Goal: Transaction & Acquisition: Purchase product/service

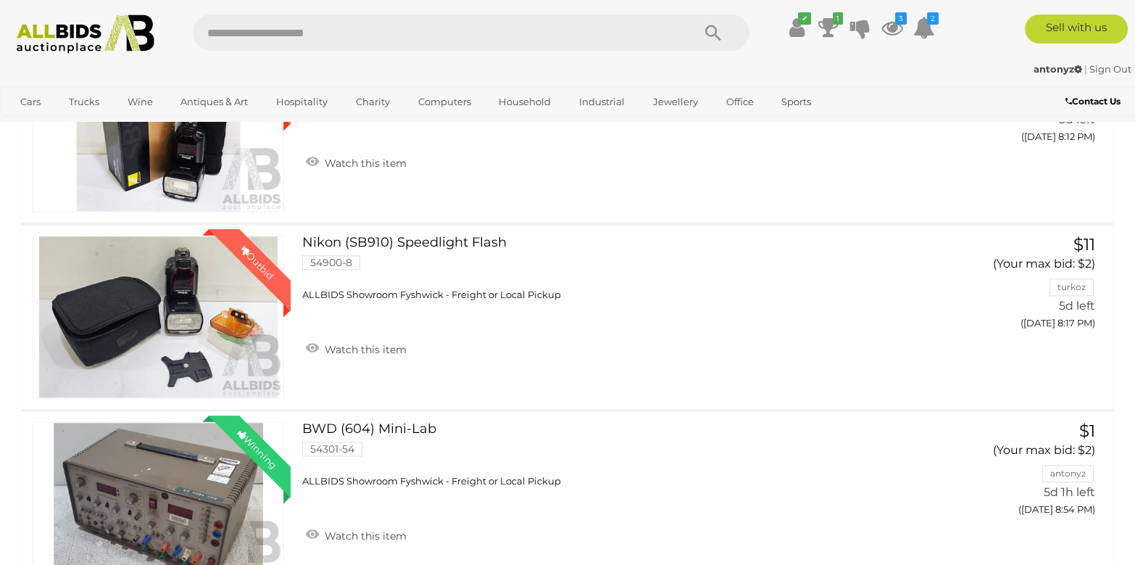
scroll to position [1957, 0]
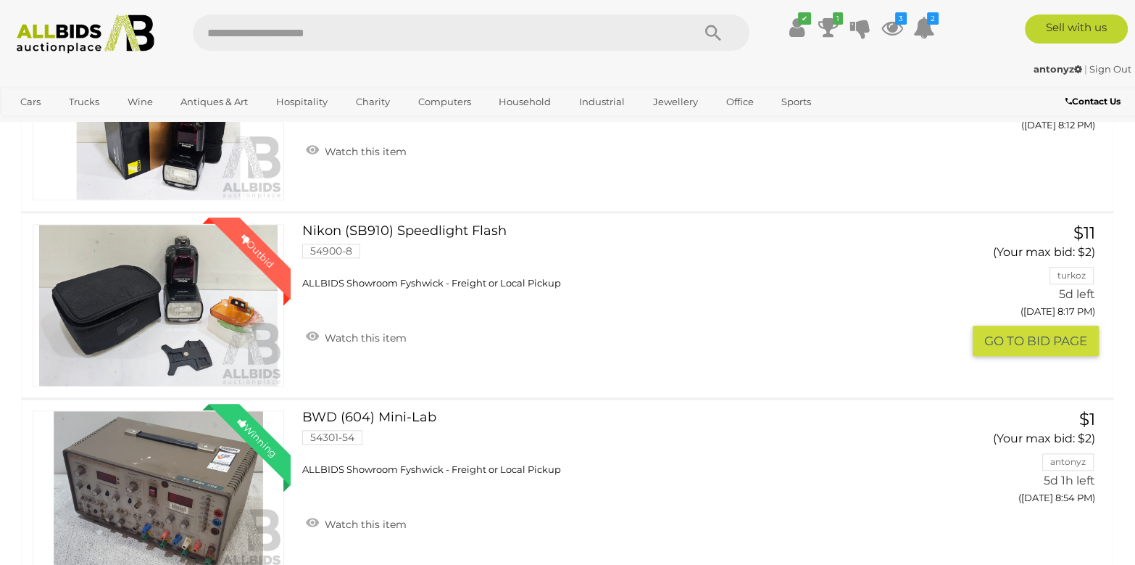
click at [446, 233] on link "Nikon (SB910) Speedlight Flash 54900-8 ALLBIDS Showroom Fyshwick - Freight or L…" at bounding box center [617, 256] width 608 height 65
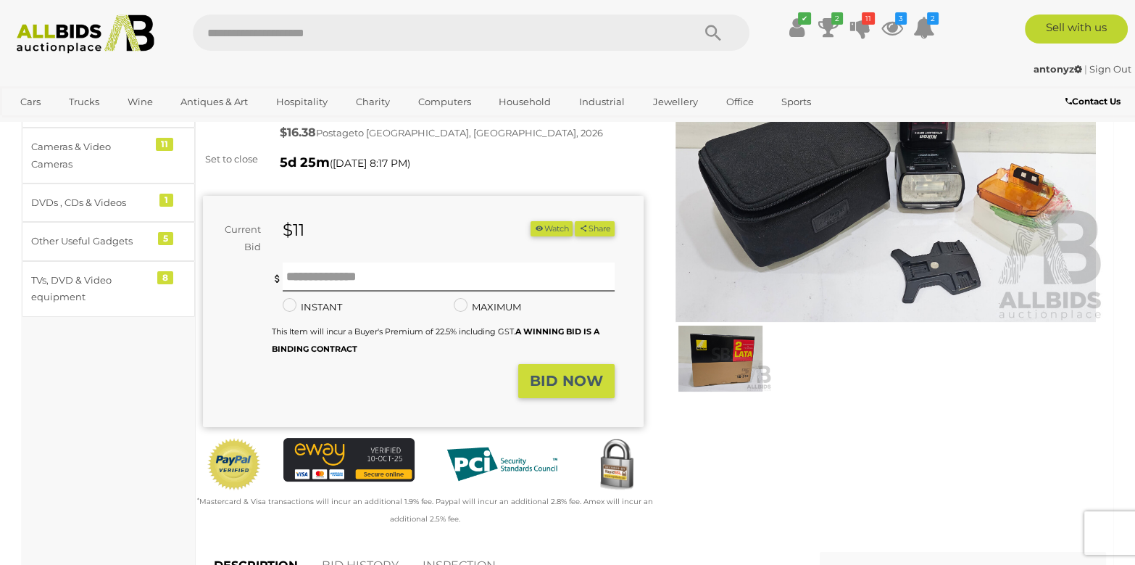
scroll to position [144, 0]
click at [345, 281] on input "text" at bounding box center [449, 276] width 332 height 29
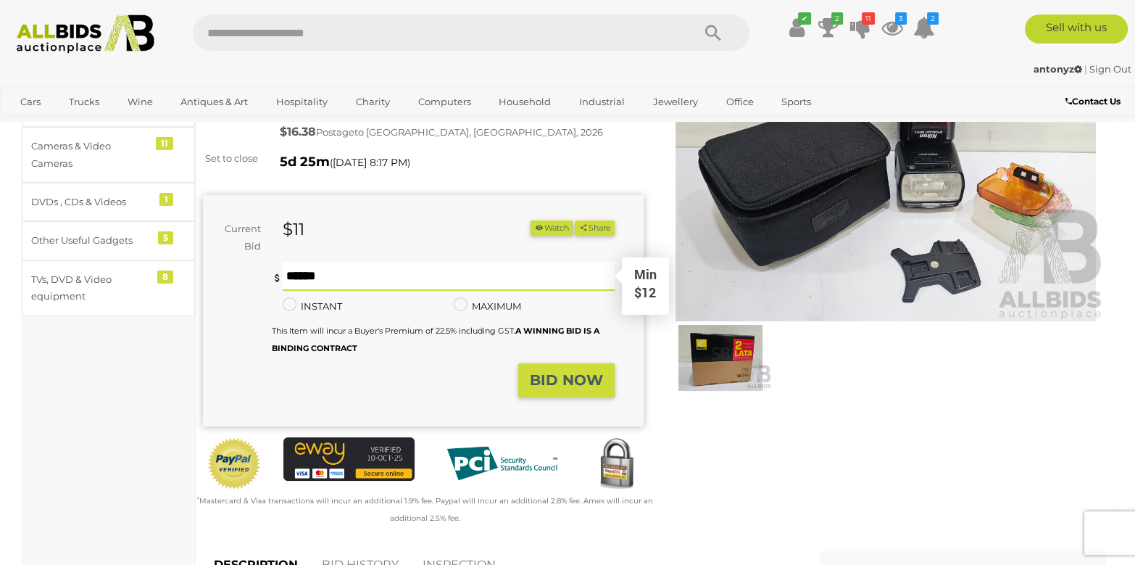
scroll to position [72, 0]
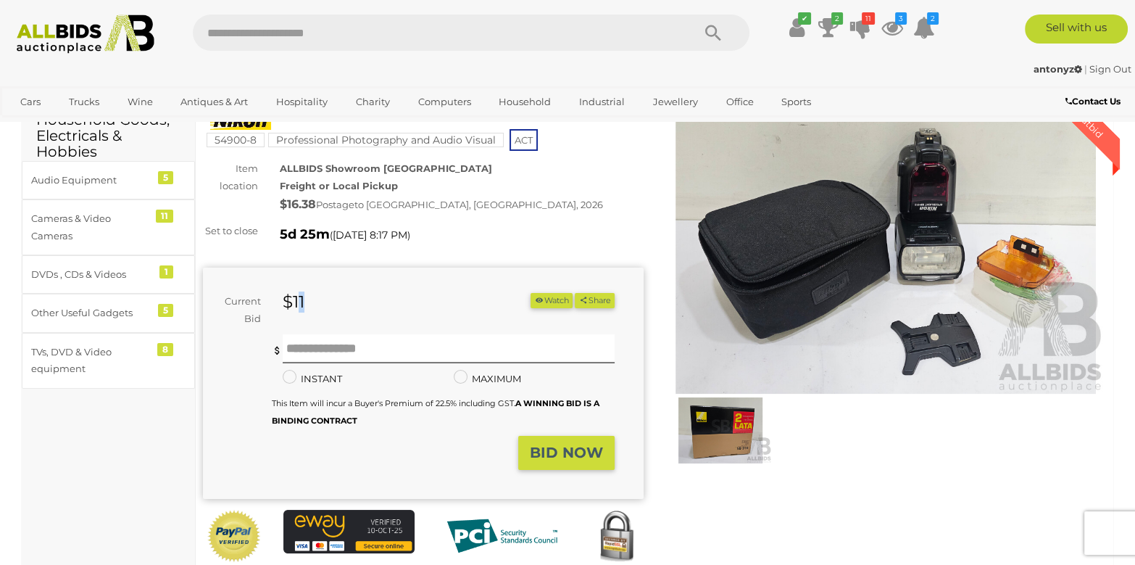
click at [299, 294] on div "$11" at bounding box center [375, 303] width 206 height 20
click at [304, 203] on strong "$16.38" at bounding box center [298, 204] width 36 height 14
type input "**"
click at [533, 456] on strong "BID NOW" at bounding box center [566, 452] width 73 height 17
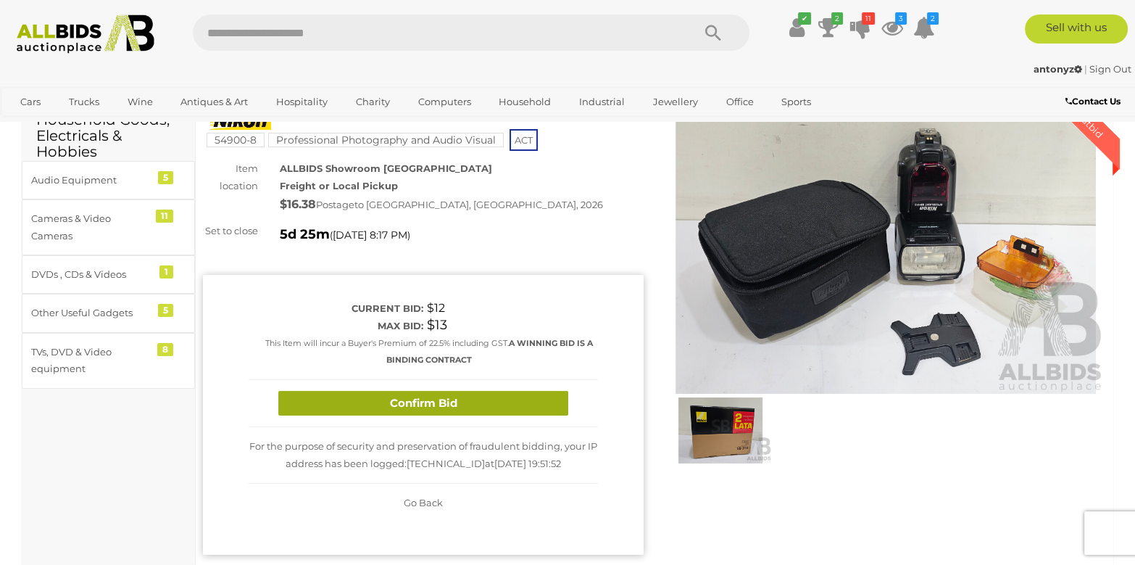
click at [490, 409] on button "Confirm Bid" at bounding box center [423, 403] width 290 height 25
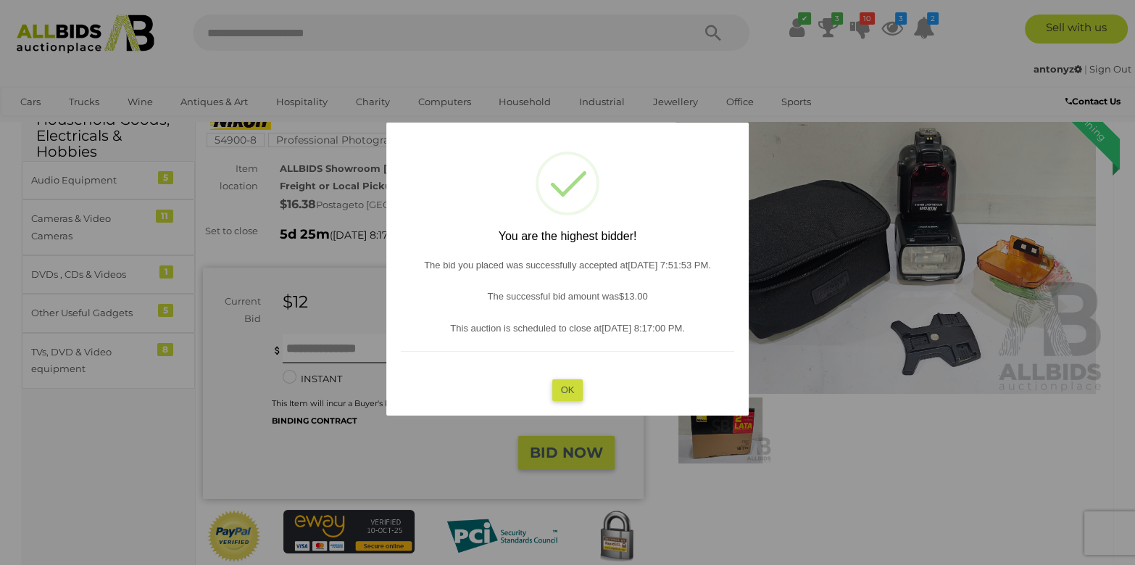
click at [579, 385] on button "OK" at bounding box center [567, 389] width 31 height 21
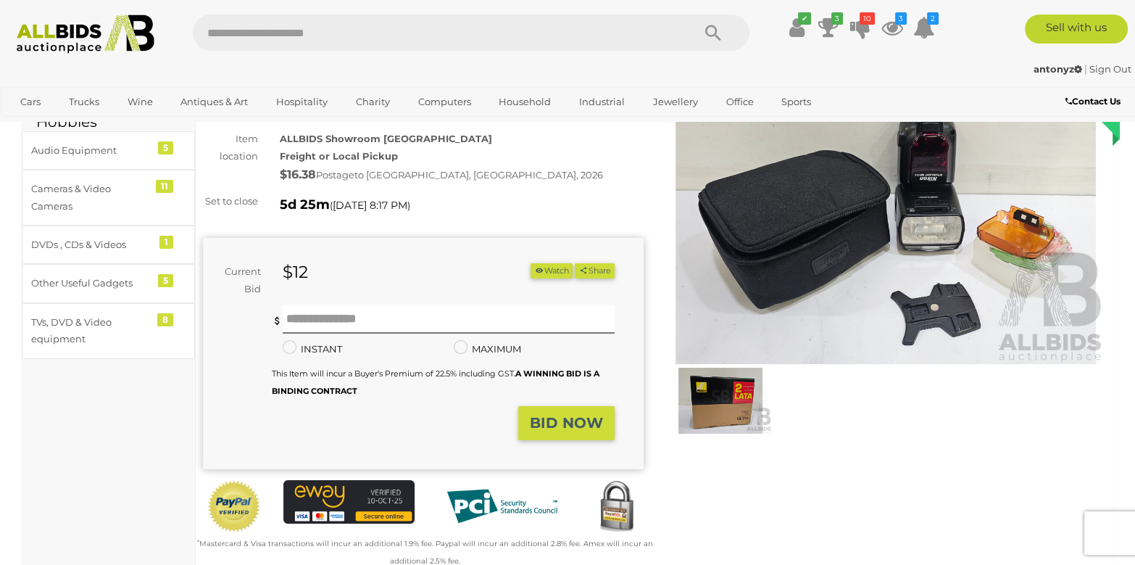
scroll to position [0, 0]
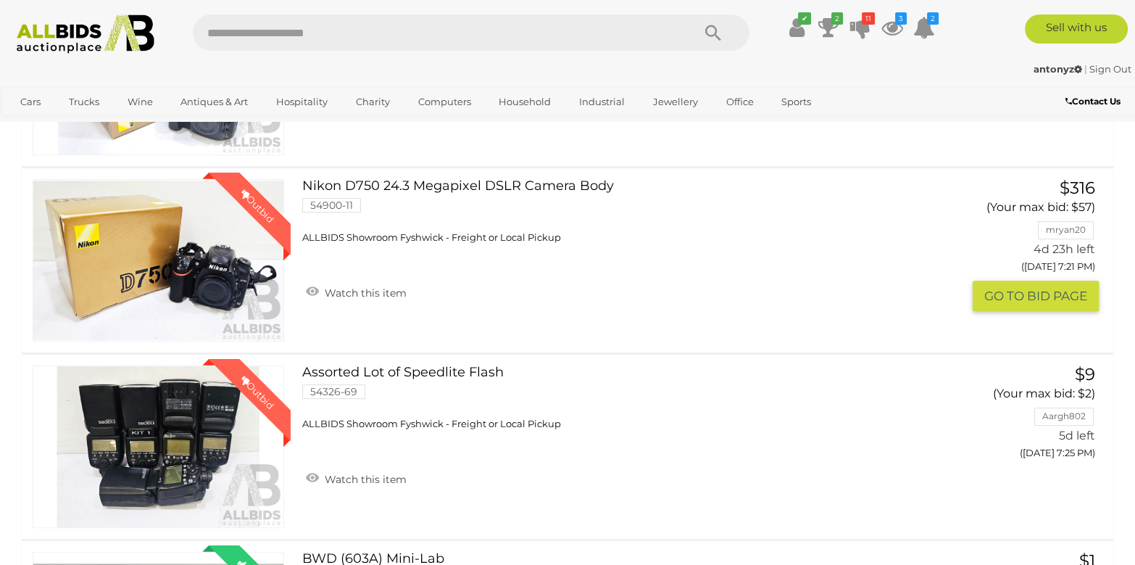
scroll to position [872, 0]
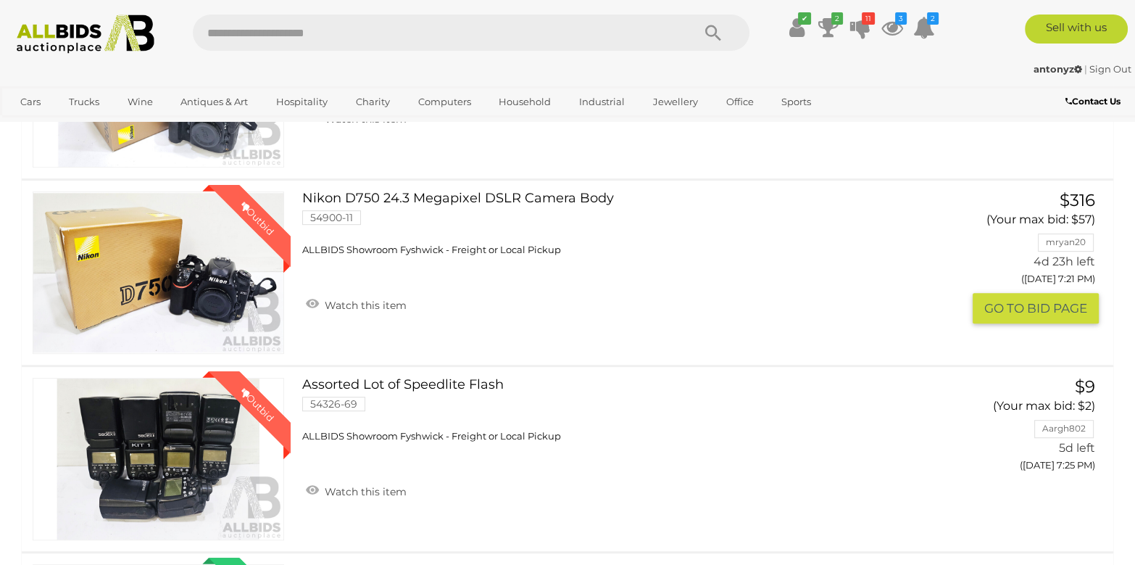
click at [379, 200] on link "Nikon D750 24.3 Megapixel DSLR Camera Body 54900-11 ALLBIDS Showroom Fyshwick -…" at bounding box center [617, 223] width 608 height 65
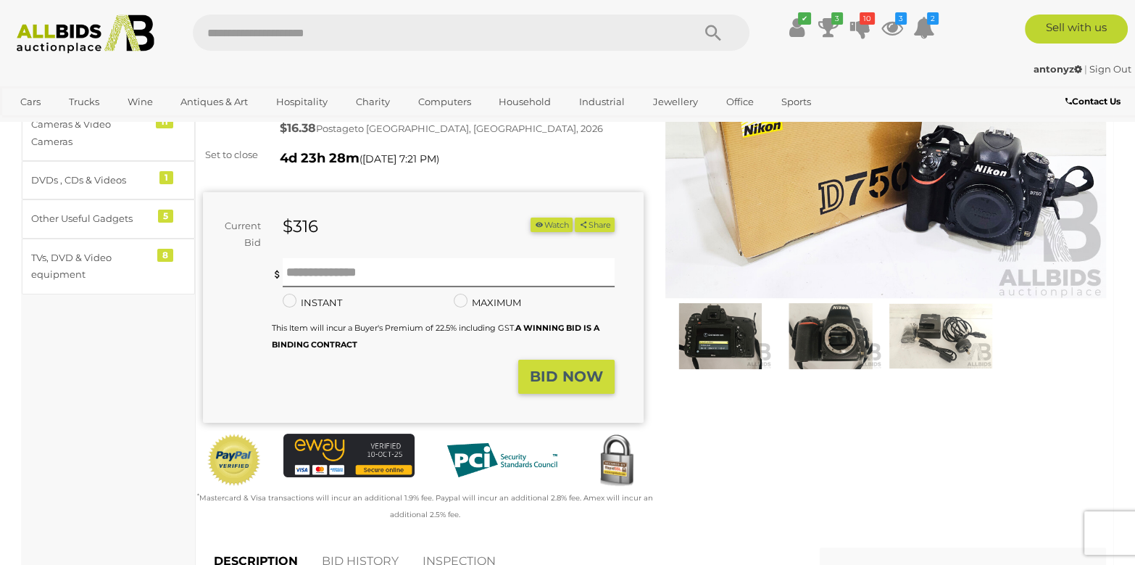
scroll to position [217, 0]
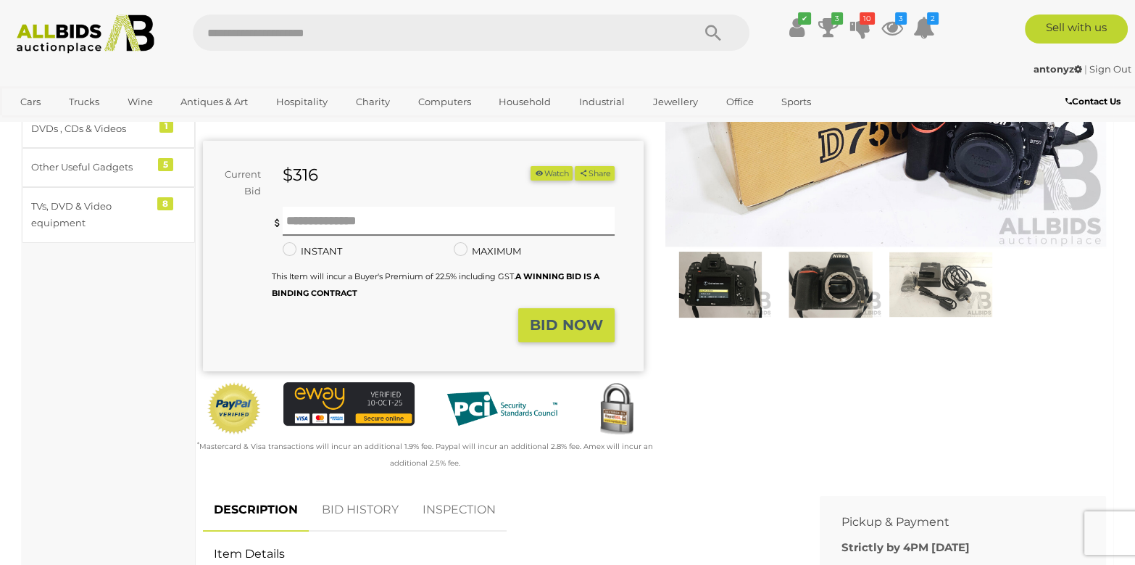
click at [729, 278] on img at bounding box center [720, 284] width 103 height 67
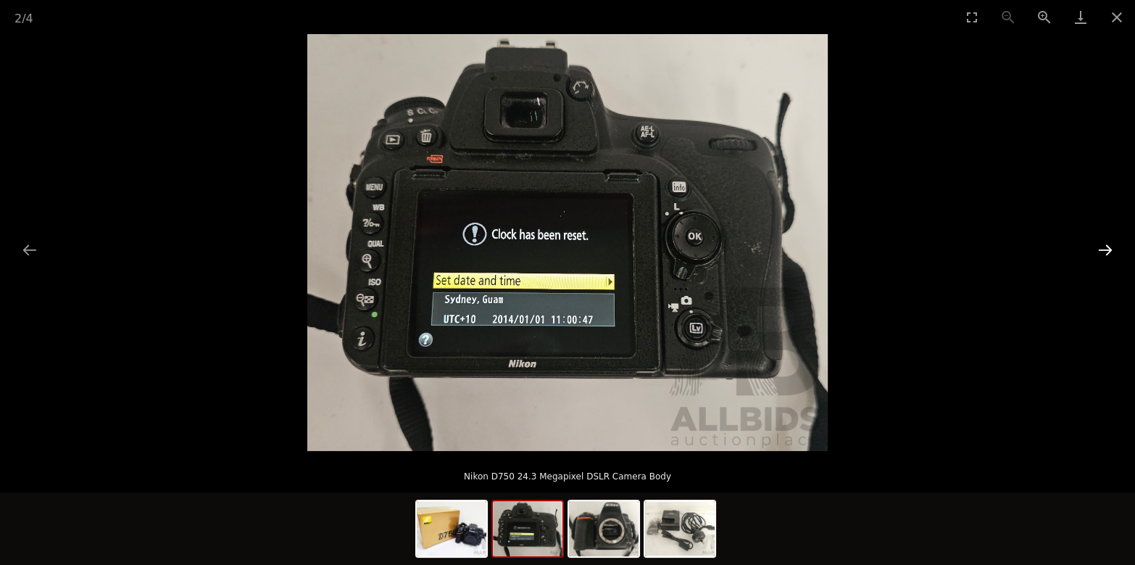
click at [1099, 250] on button "Next slide" at bounding box center [1105, 250] width 30 height 28
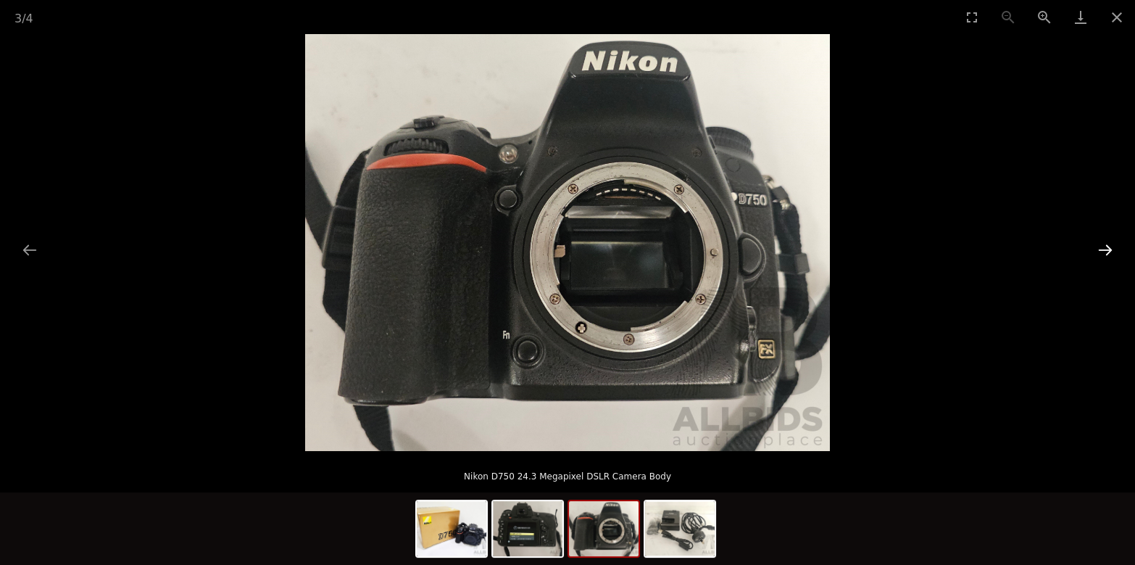
click at [1099, 251] on button "Next slide" at bounding box center [1105, 250] width 30 height 28
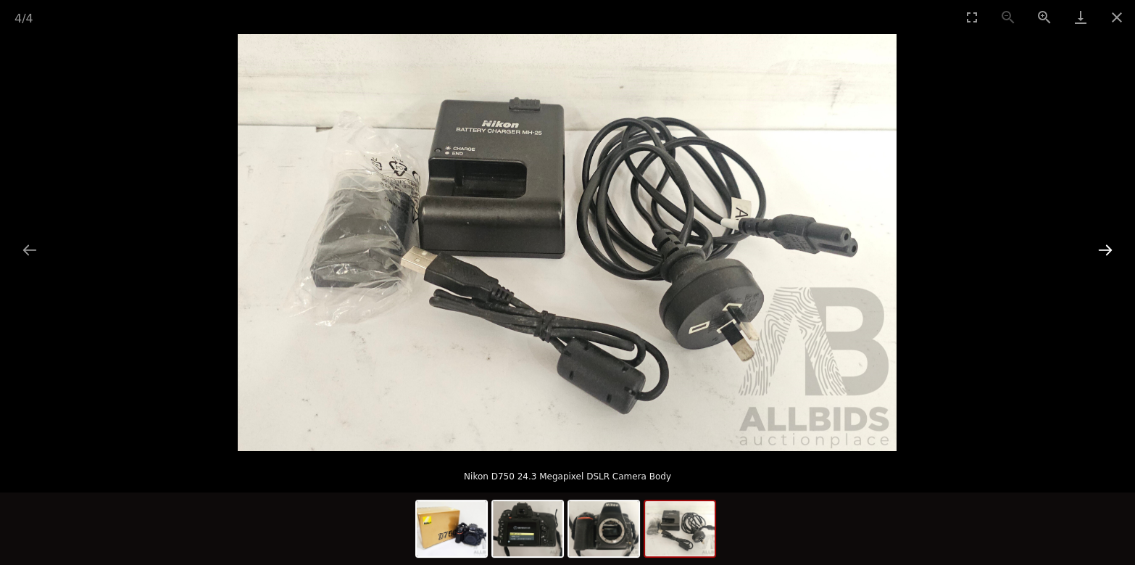
click at [1100, 251] on button "Next slide" at bounding box center [1105, 250] width 30 height 28
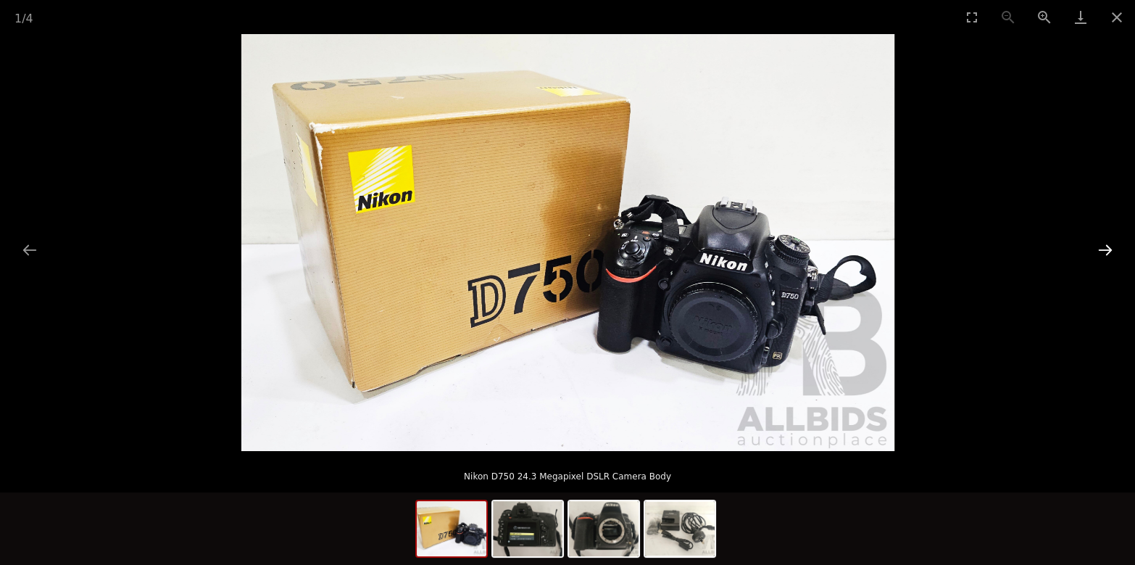
click at [1100, 251] on button "Next slide" at bounding box center [1105, 250] width 30 height 28
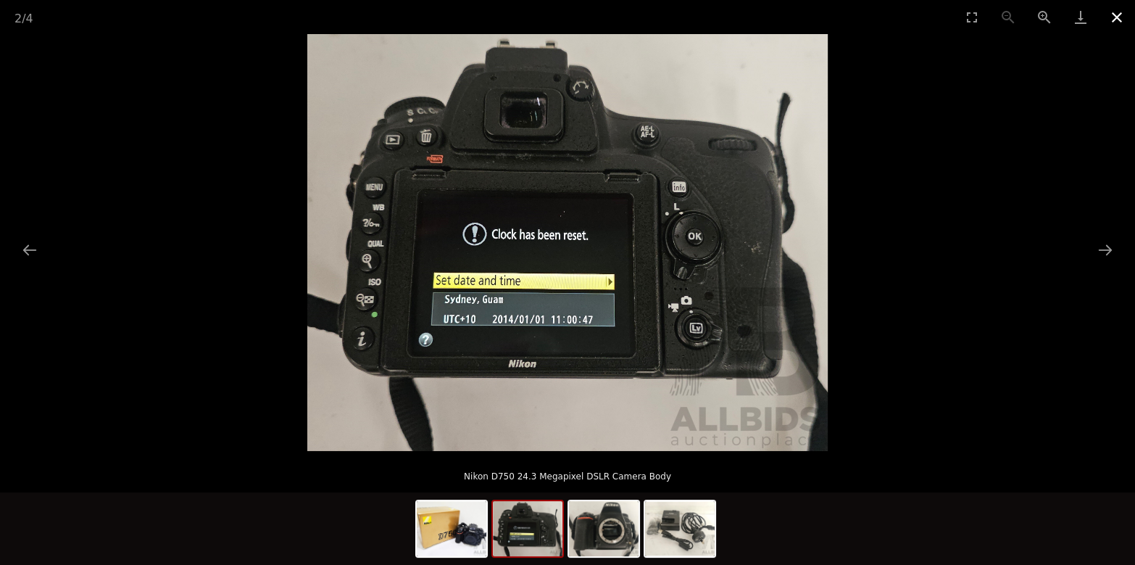
click at [1128, 16] on button "Close gallery" at bounding box center [1117, 17] width 36 height 34
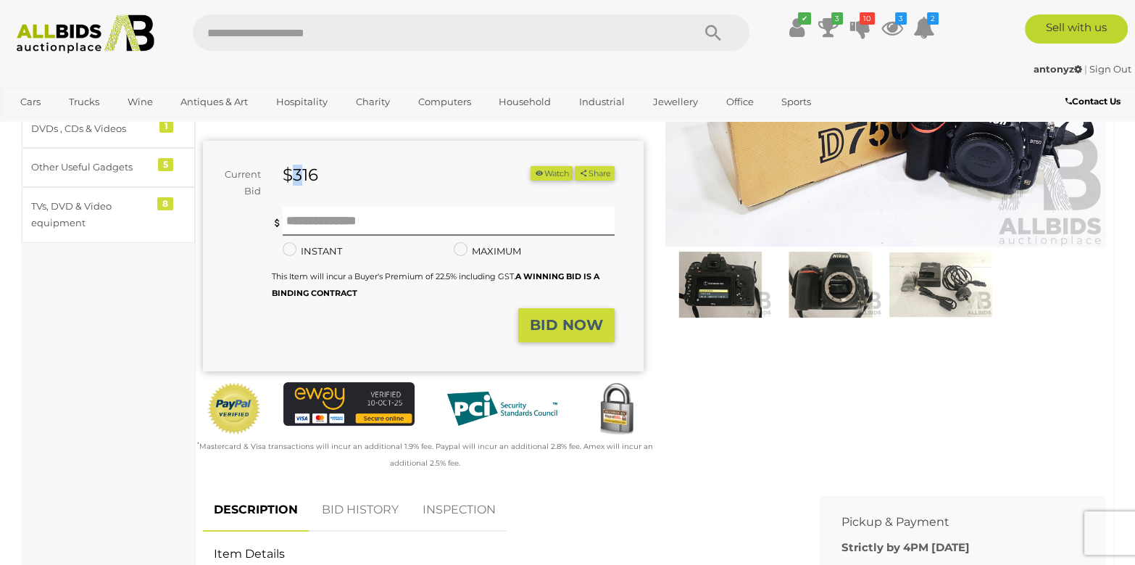
drag, startPoint x: 301, startPoint y: 170, endPoint x: 289, endPoint y: 178, distance: 14.7
click at [289, 178] on strong "$316" at bounding box center [301, 175] width 36 height 20
click at [295, 178] on strong "$316" at bounding box center [301, 175] width 36 height 20
drag, startPoint x: 295, startPoint y: 175, endPoint x: 311, endPoint y: 172, distance: 16.2
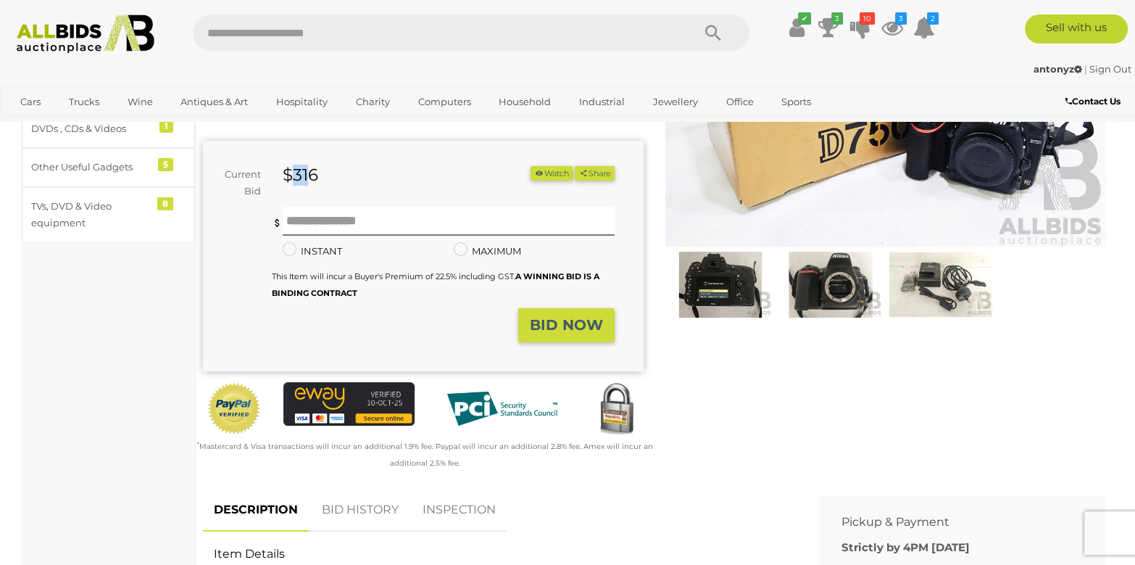
click at [311, 172] on strong "$316" at bounding box center [301, 175] width 36 height 20
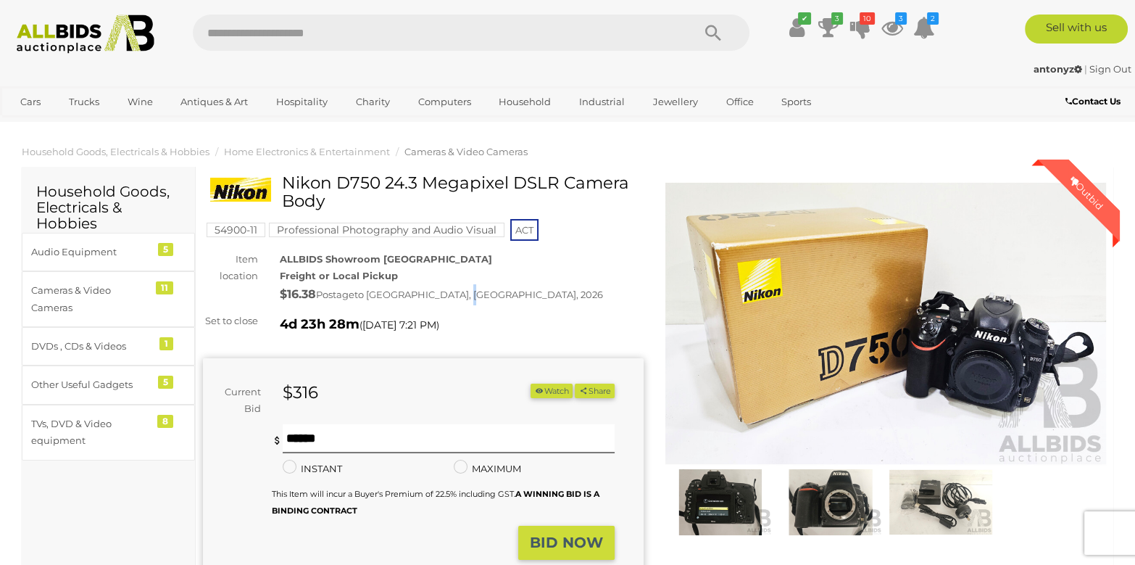
click at [483, 296] on span "to NORTH BONDI, NSW, 2026" at bounding box center [478, 294] width 249 height 12
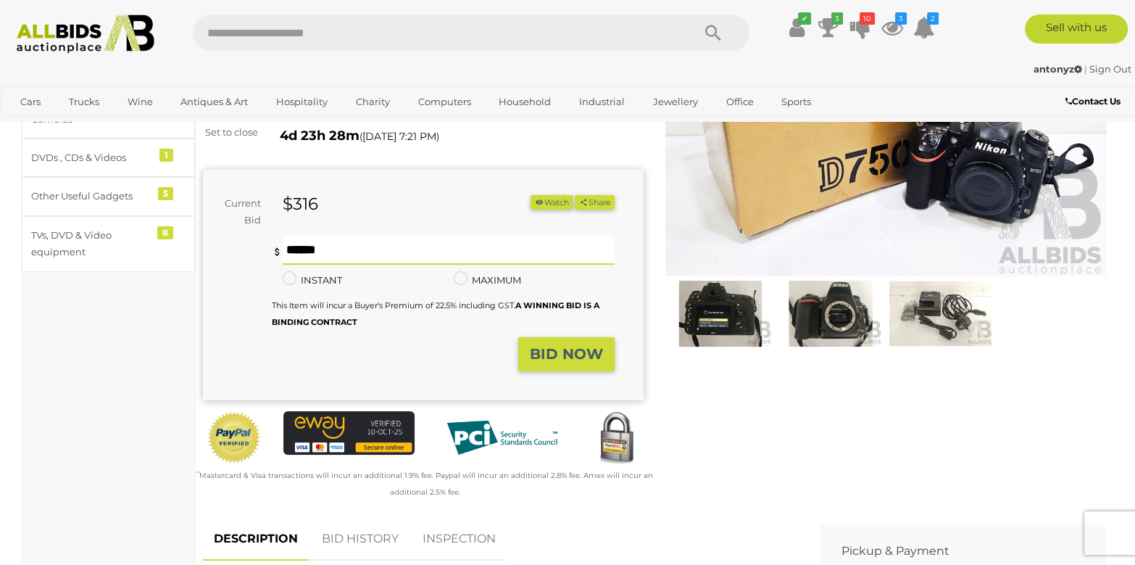
scroll to position [217, 0]
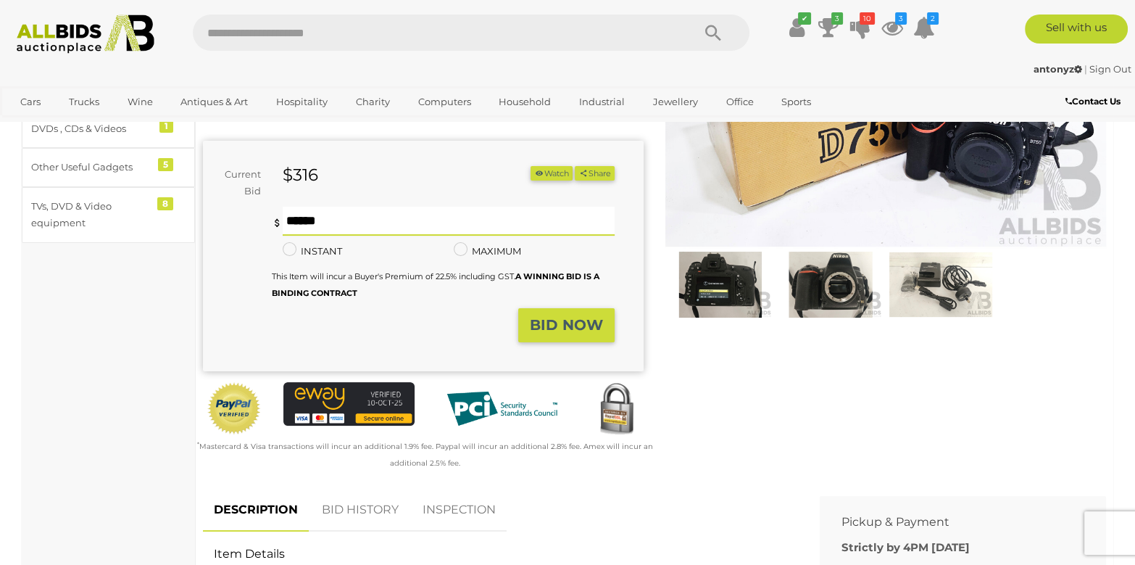
type input "***"
click at [562, 327] on strong "BID NOW" at bounding box center [566, 324] width 73 height 17
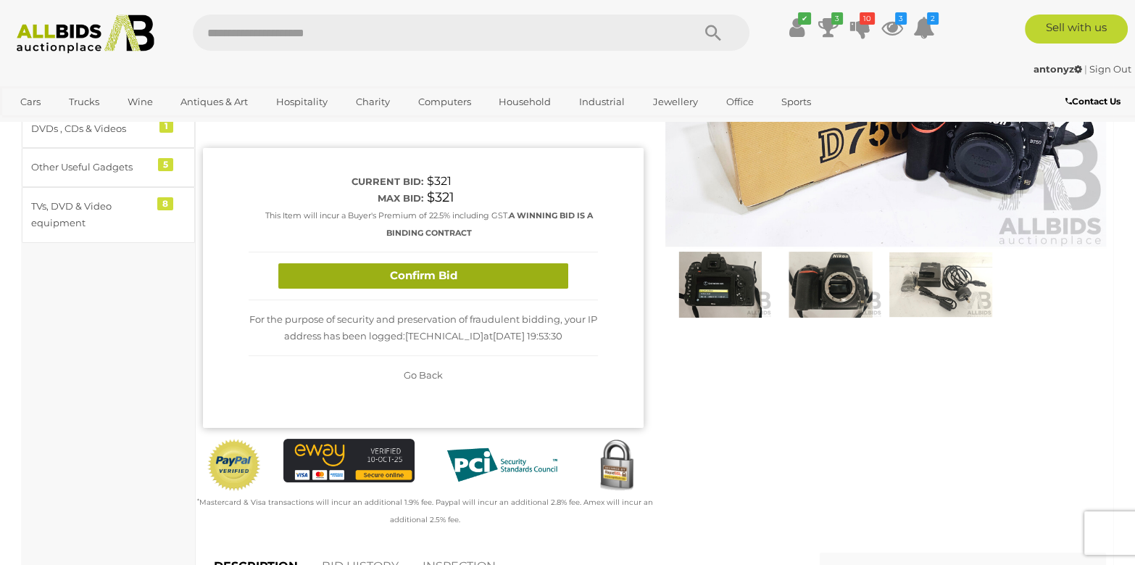
click at [453, 261] on div "Confirm Bid" at bounding box center [423, 276] width 349 height 48
click at [479, 278] on button "Confirm Bid" at bounding box center [423, 275] width 290 height 25
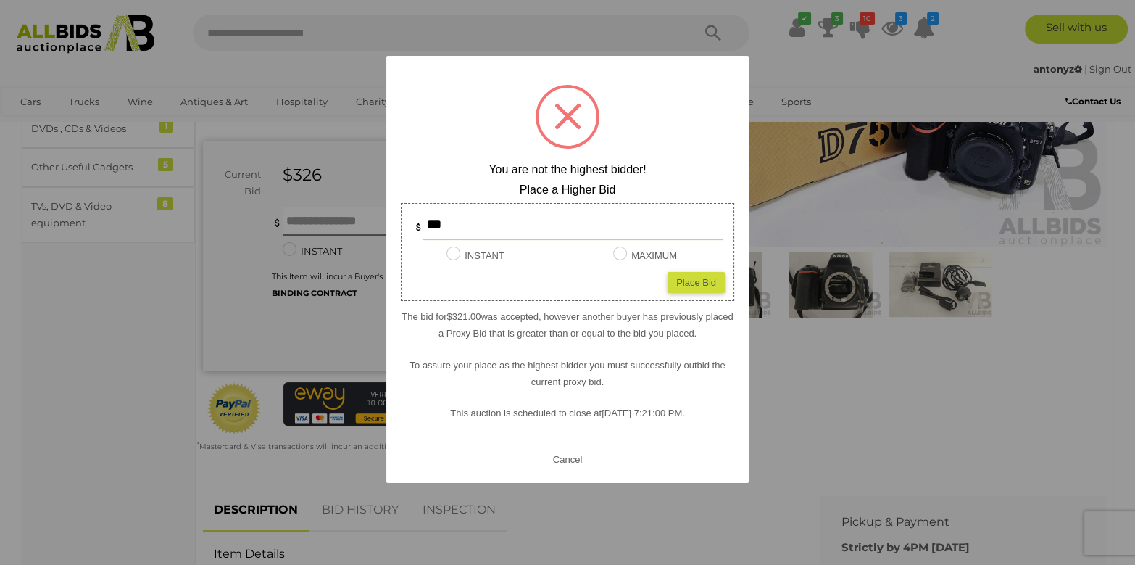
click at [570, 452] on button "Cancel" at bounding box center [568, 458] width 38 height 18
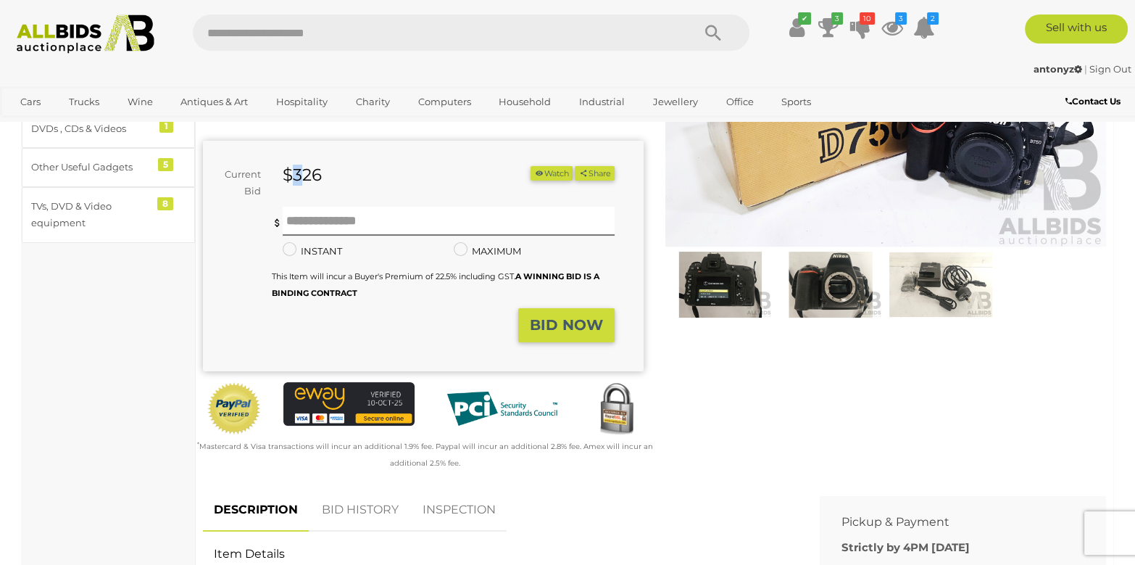
click at [294, 173] on strong "$326" at bounding box center [302, 175] width 39 height 20
drag, startPoint x: 304, startPoint y: 175, endPoint x: 291, endPoint y: 174, distance: 12.3
click at [291, 174] on strong "$326" at bounding box center [302, 175] width 39 height 20
drag, startPoint x: 301, startPoint y: 166, endPoint x: 292, endPoint y: 173, distance: 11.3
click at [292, 173] on strong "$326" at bounding box center [302, 175] width 39 height 20
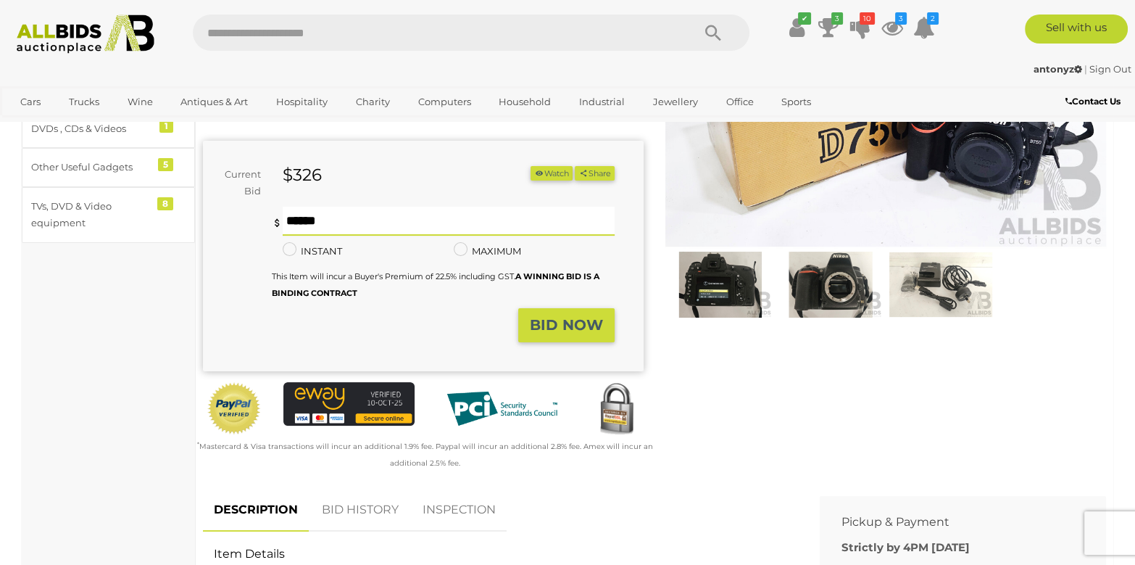
type input "***"
click at [558, 330] on strong "BID NOW" at bounding box center [566, 324] width 73 height 17
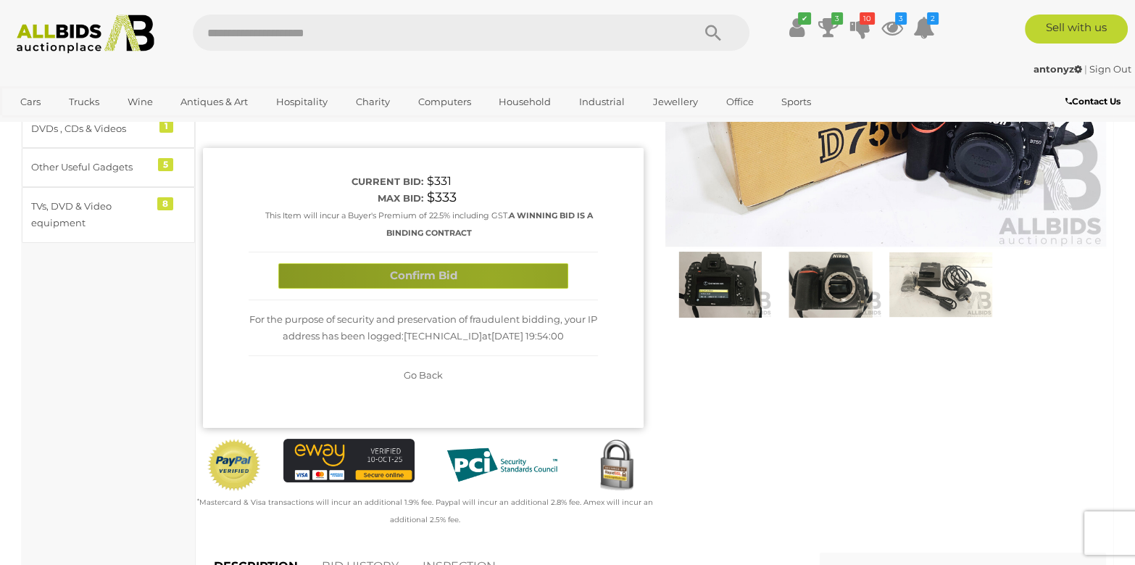
click at [490, 278] on button "Confirm Bid" at bounding box center [423, 275] width 290 height 25
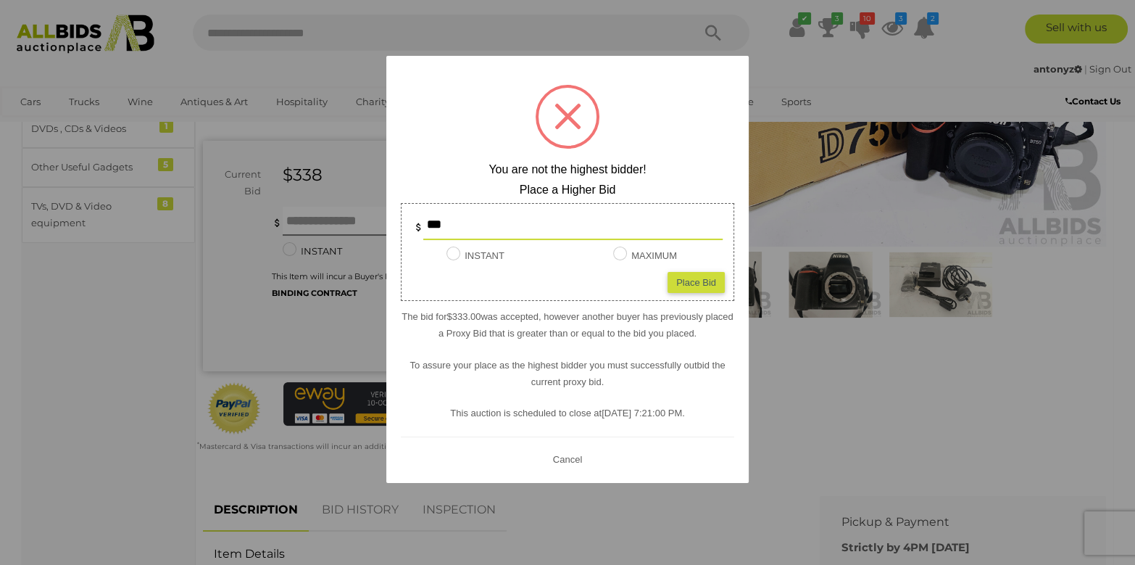
click at [450, 224] on input "***" at bounding box center [572, 225] width 299 height 29
click at [479, 222] on input "***" at bounding box center [572, 225] width 299 height 29
type input "***"
click at [693, 278] on div "Place Bid" at bounding box center [695, 281] width 57 height 21
type input "***"
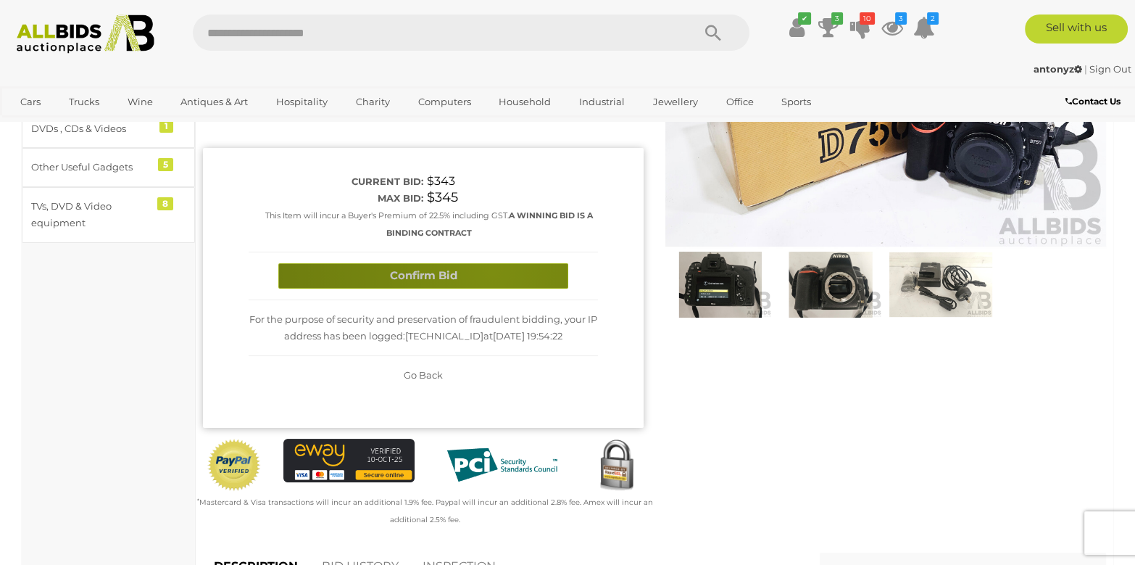
click at [491, 271] on button "Confirm Bid" at bounding box center [423, 275] width 290 height 25
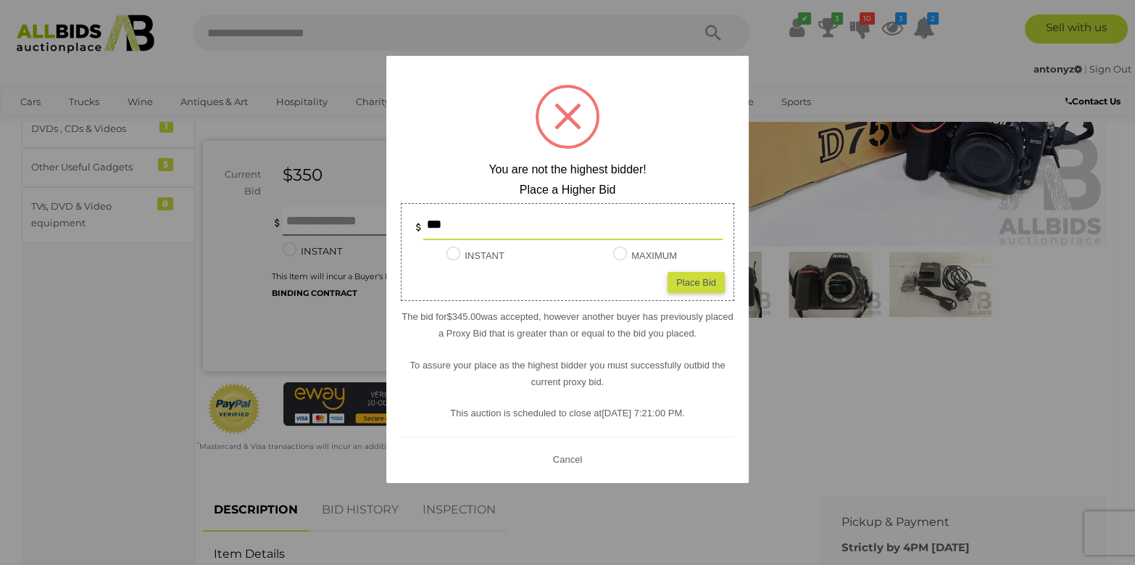
click at [563, 457] on button "Cancel" at bounding box center [568, 458] width 38 height 18
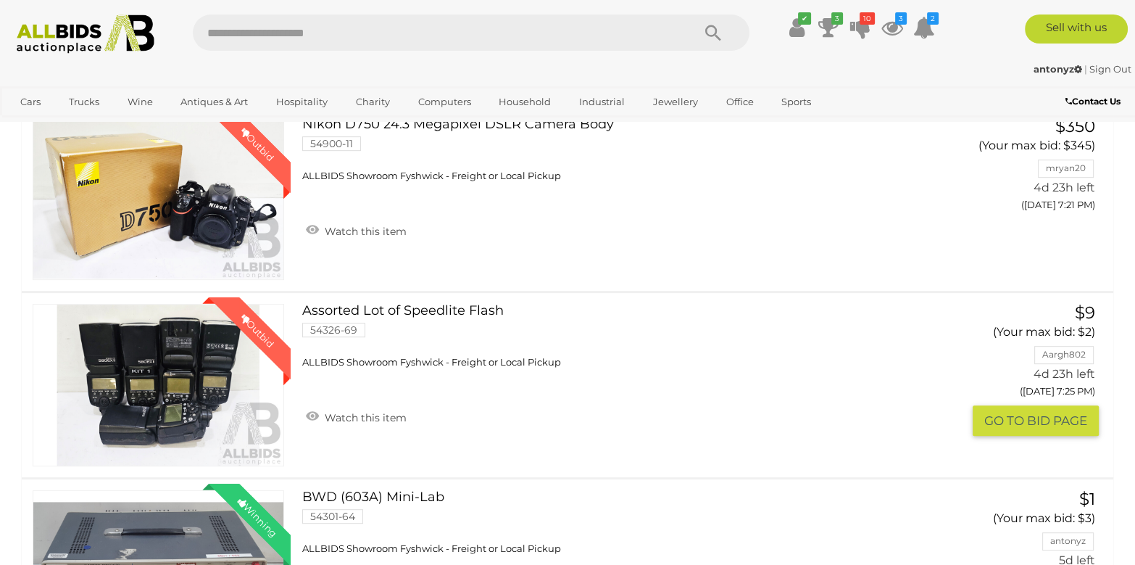
scroll to position [942, 0]
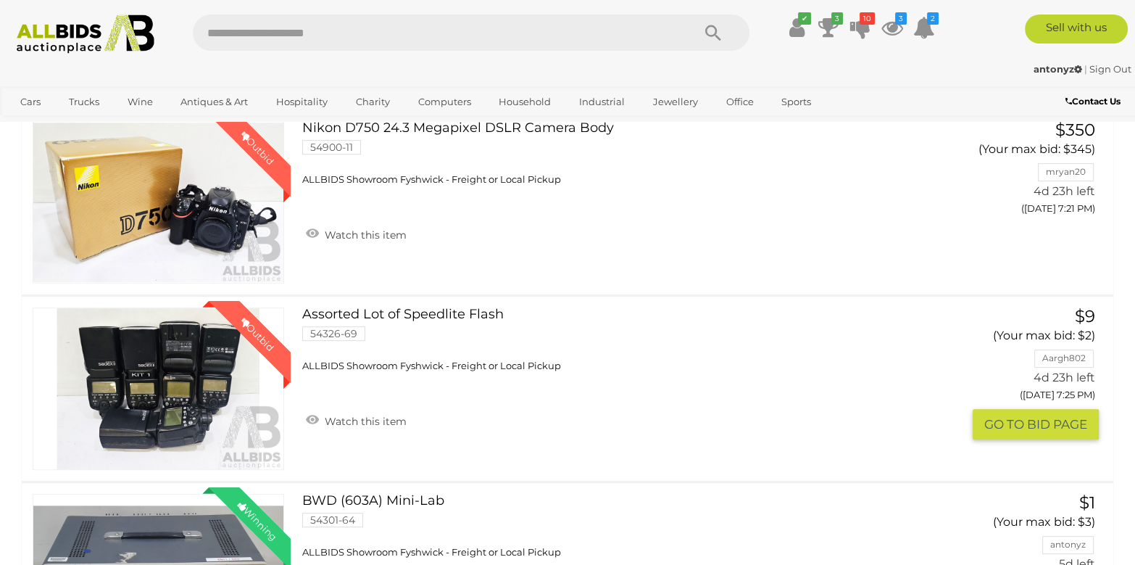
click at [420, 307] on link "Assorted Lot of Speedlite Flash 54326-69 ALLBIDS Showroom [GEOGRAPHIC_DATA] - F…" at bounding box center [617, 339] width 608 height 65
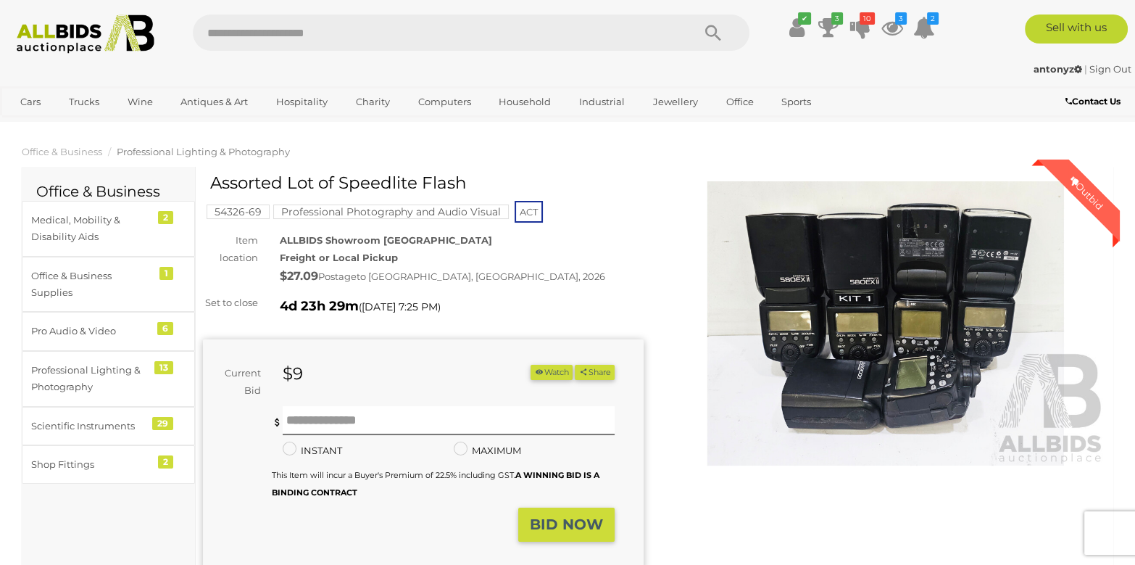
click at [765, 297] on img at bounding box center [885, 323] width 441 height 284
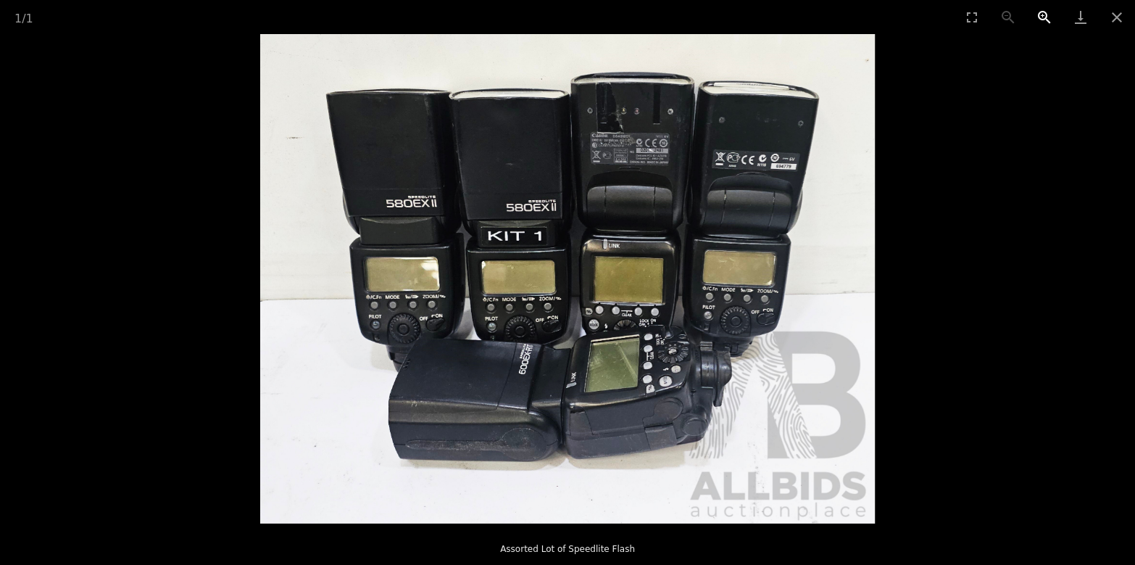
click at [1041, 12] on button "Zoom in" at bounding box center [1044, 17] width 36 height 34
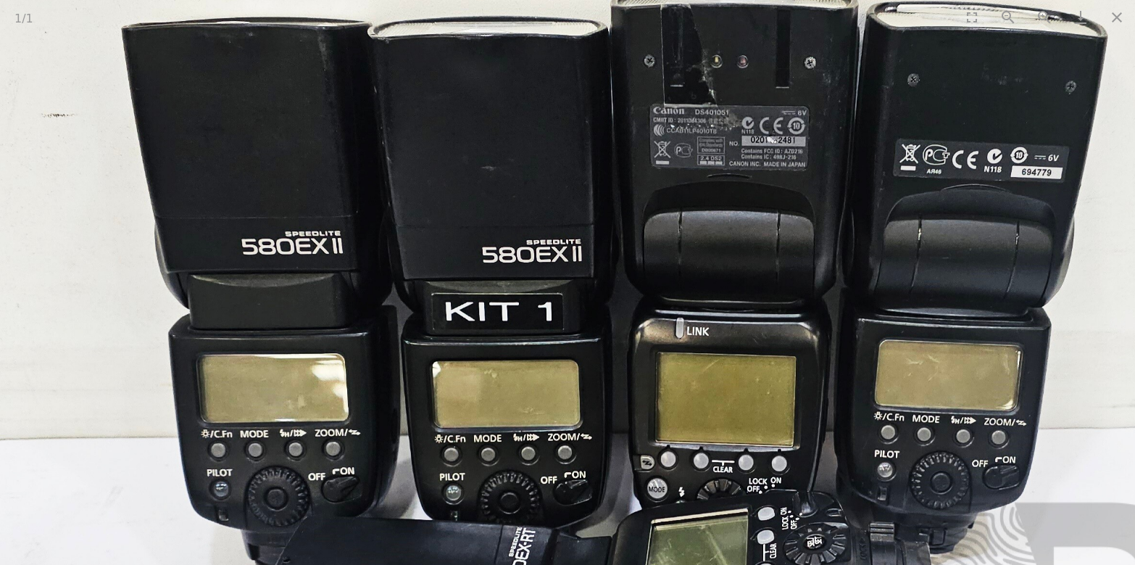
drag, startPoint x: 954, startPoint y: 74, endPoint x: 991, endPoint y: 195, distance: 126.5
click at [991, 195] on img at bounding box center [604, 397] width 1229 height 978
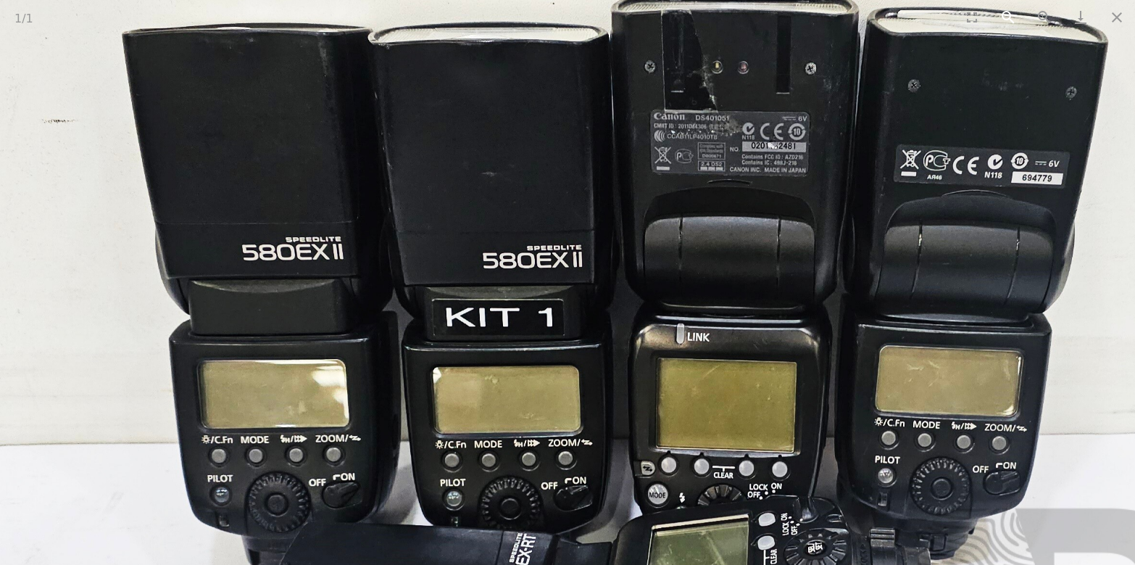
click at [1007, 20] on button "Zoom out" at bounding box center [1008, 17] width 36 height 34
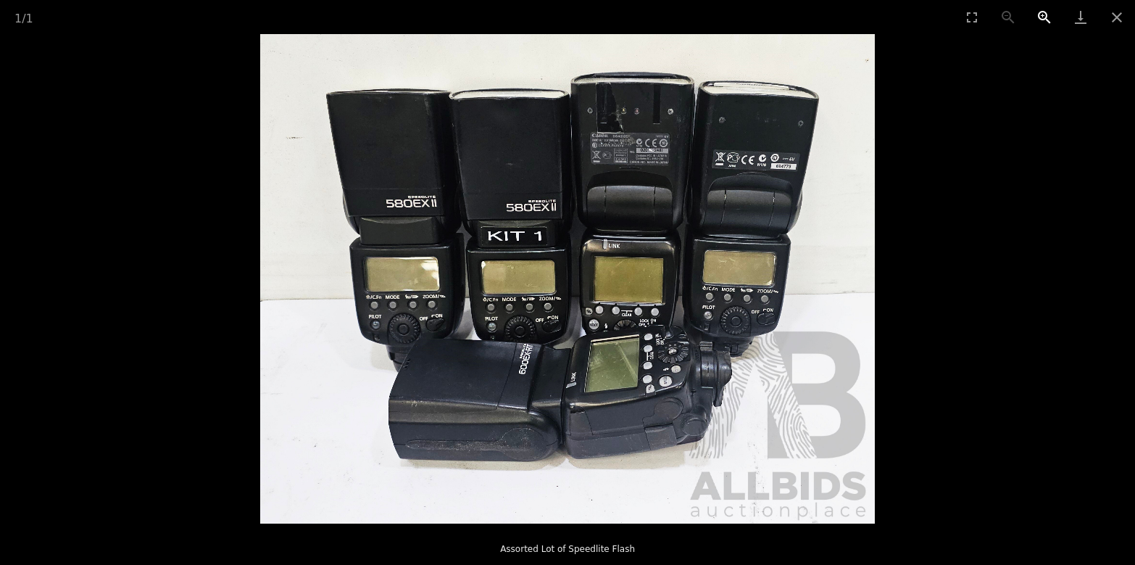
click at [1044, 17] on button "Zoom in" at bounding box center [1044, 17] width 36 height 34
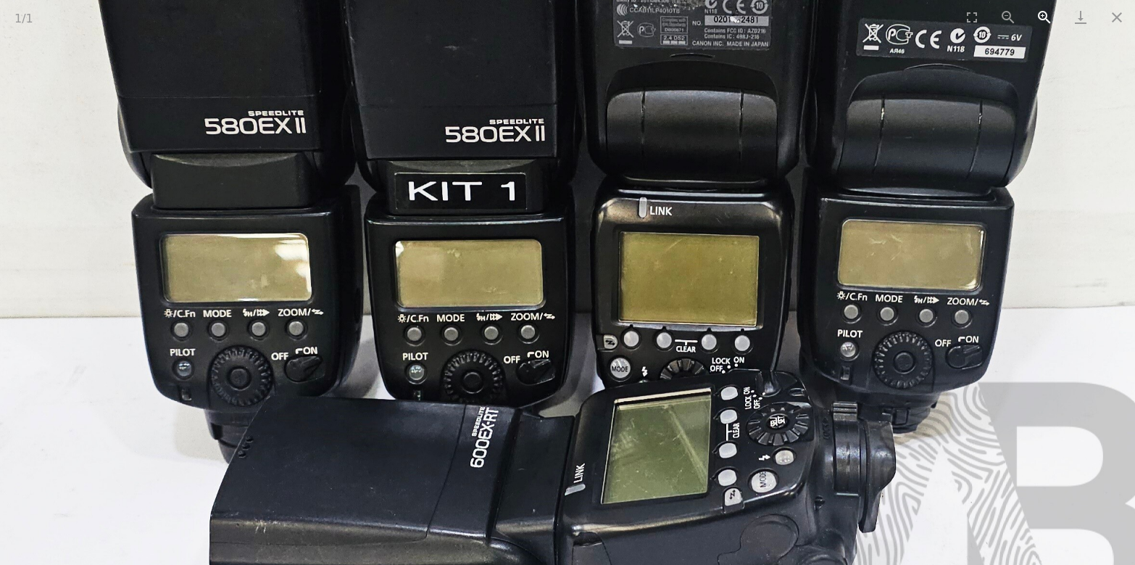
click at [1044, 17] on button "Zoom in" at bounding box center [1044, 17] width 36 height 34
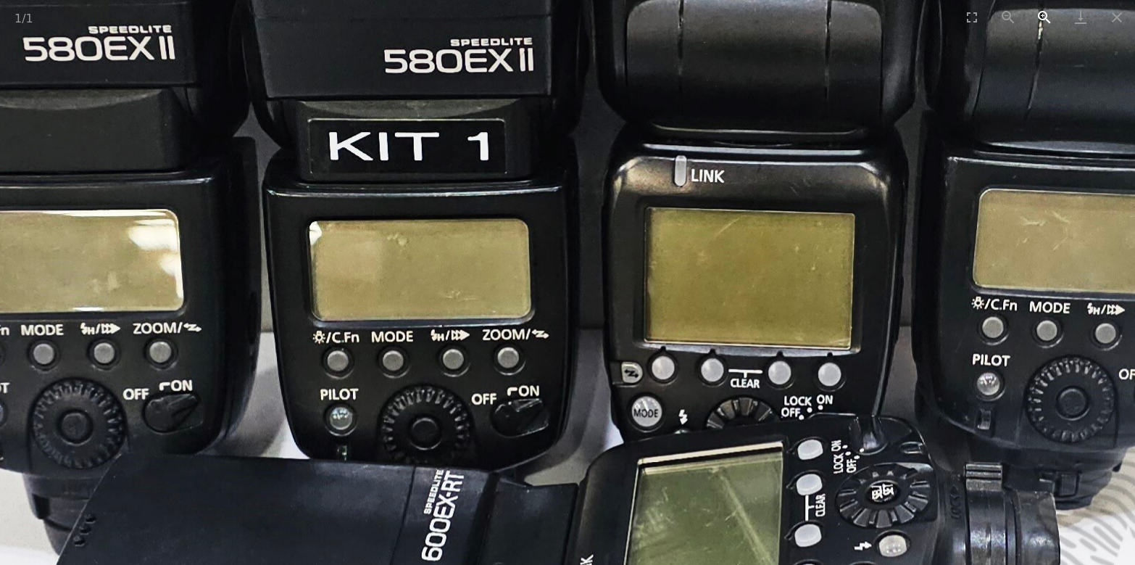
click at [1043, 16] on button "Zoom in" at bounding box center [1044, 17] width 36 height 34
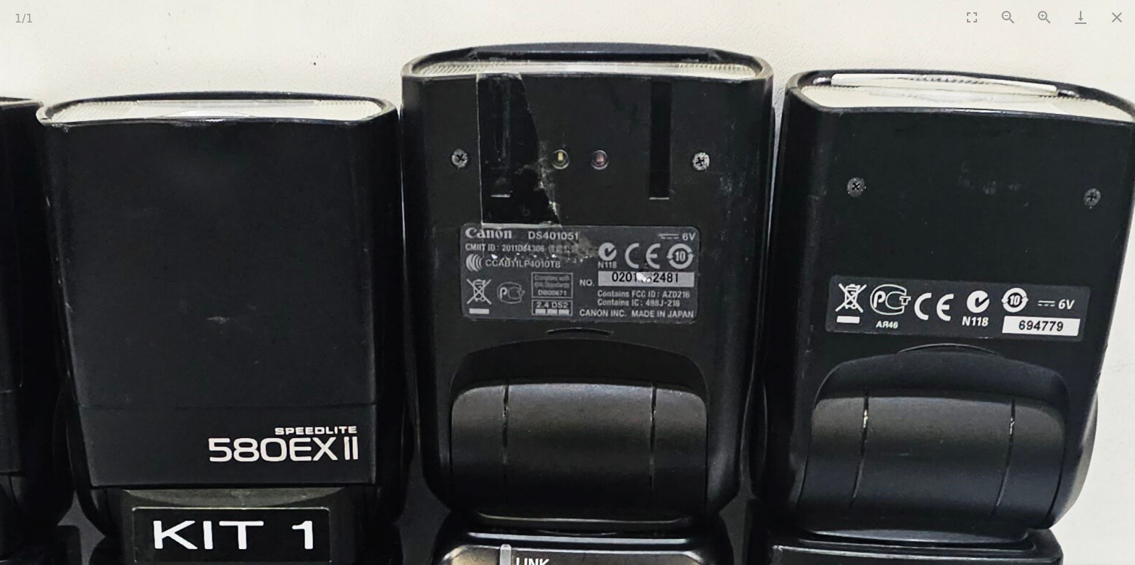
drag, startPoint x: 939, startPoint y: 57, endPoint x: 765, endPoint y: 445, distance: 425.6
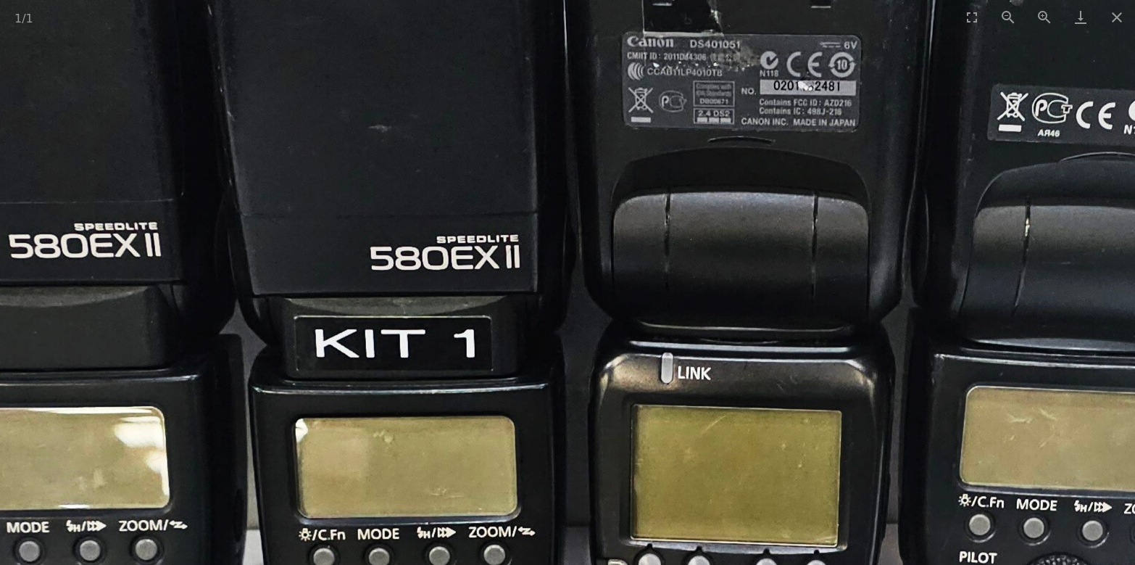
drag, startPoint x: 733, startPoint y: 422, endPoint x: 903, endPoint y: 184, distance: 292.0
click at [903, 184] on img at bounding box center [554, 472] width 1846 height 1469
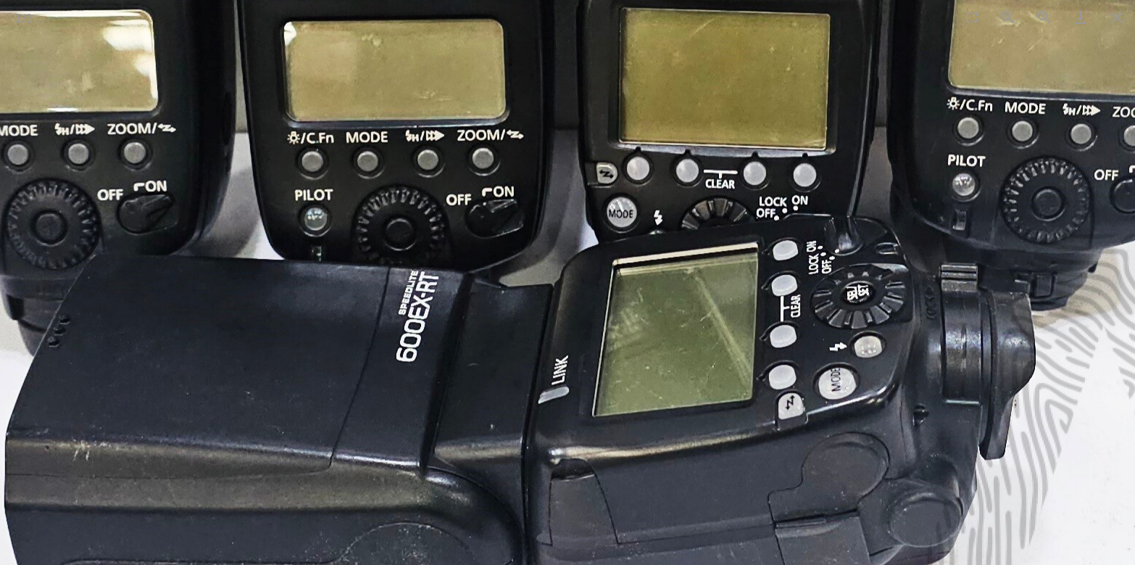
drag, startPoint x: 684, startPoint y: 333, endPoint x: 668, endPoint y: -55, distance: 388.1
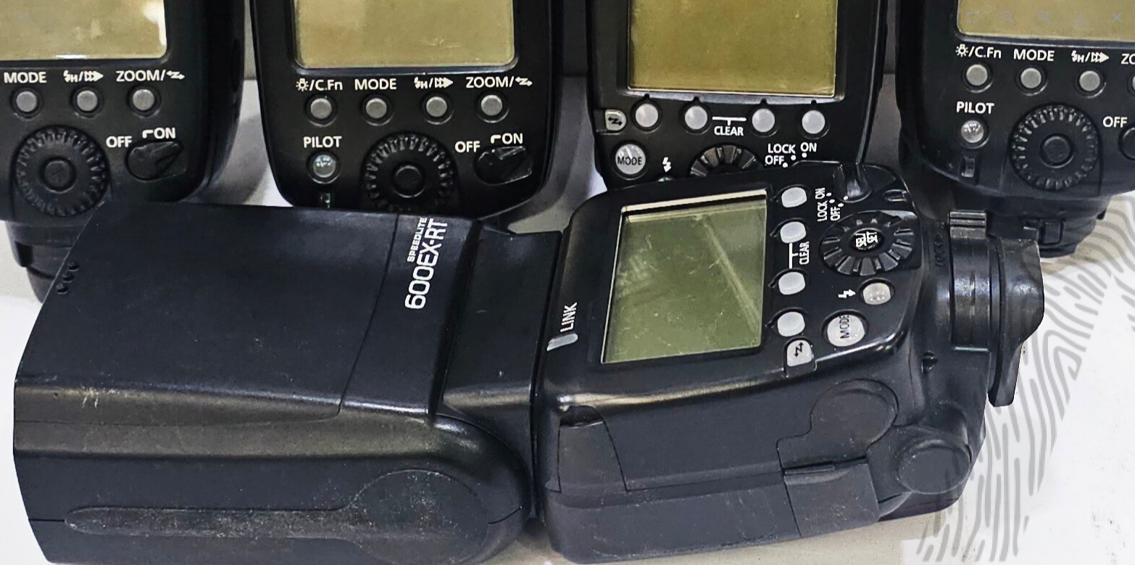
drag, startPoint x: 715, startPoint y: 222, endPoint x: 724, endPoint y: 184, distance: 39.4
click at [724, 184] on img at bounding box center [551, 22] width 1846 height 1469
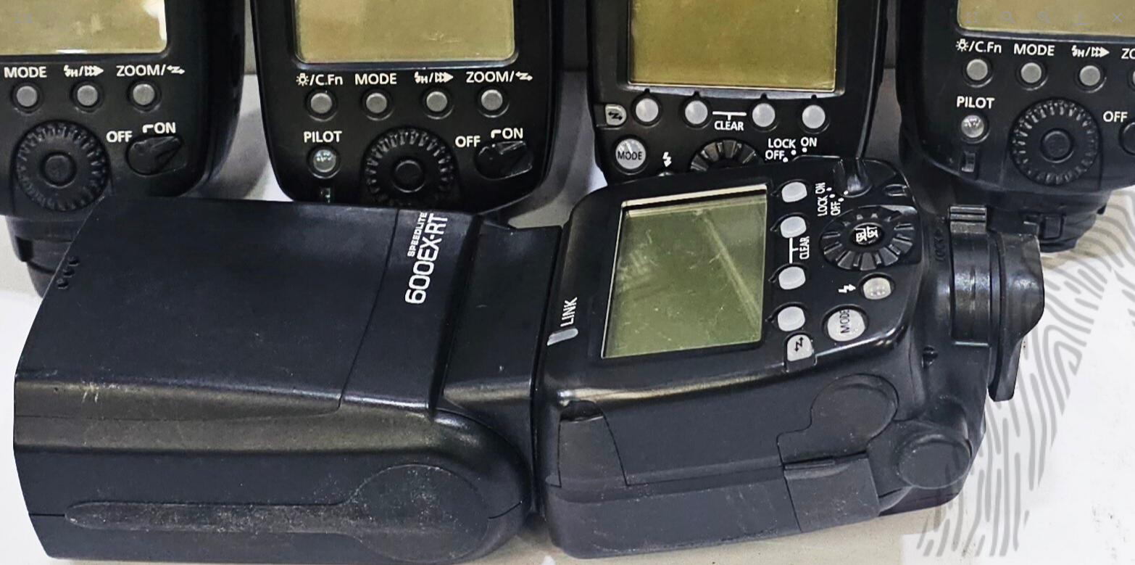
click at [1033, 166] on img at bounding box center [551, 17] width 1846 height 1469
click at [1004, 13] on button "Zoom out" at bounding box center [1008, 17] width 36 height 34
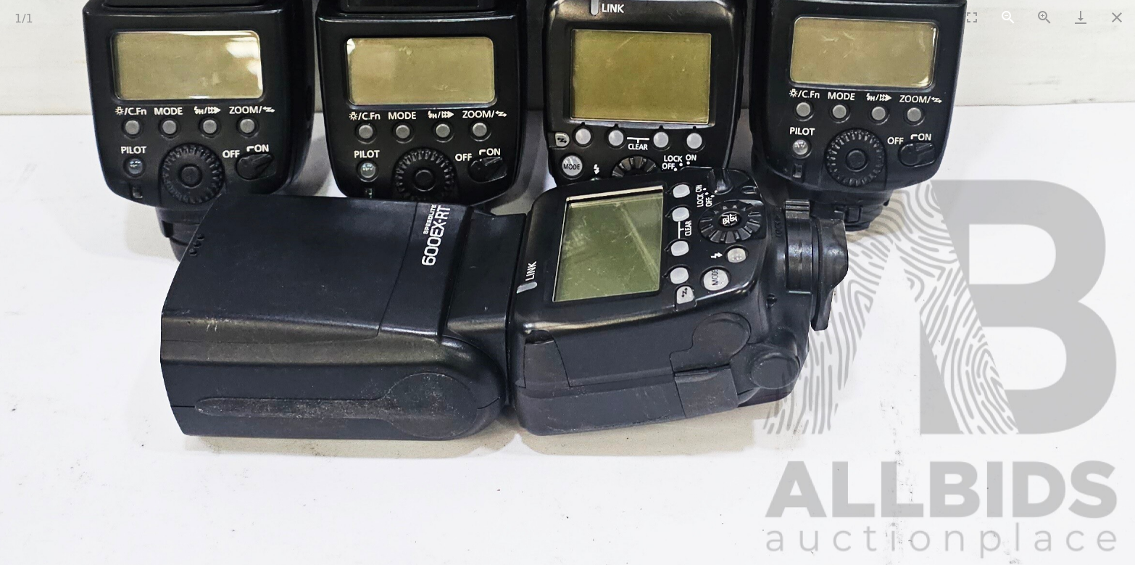
click at [1004, 13] on button "Zoom out" at bounding box center [1008, 17] width 36 height 34
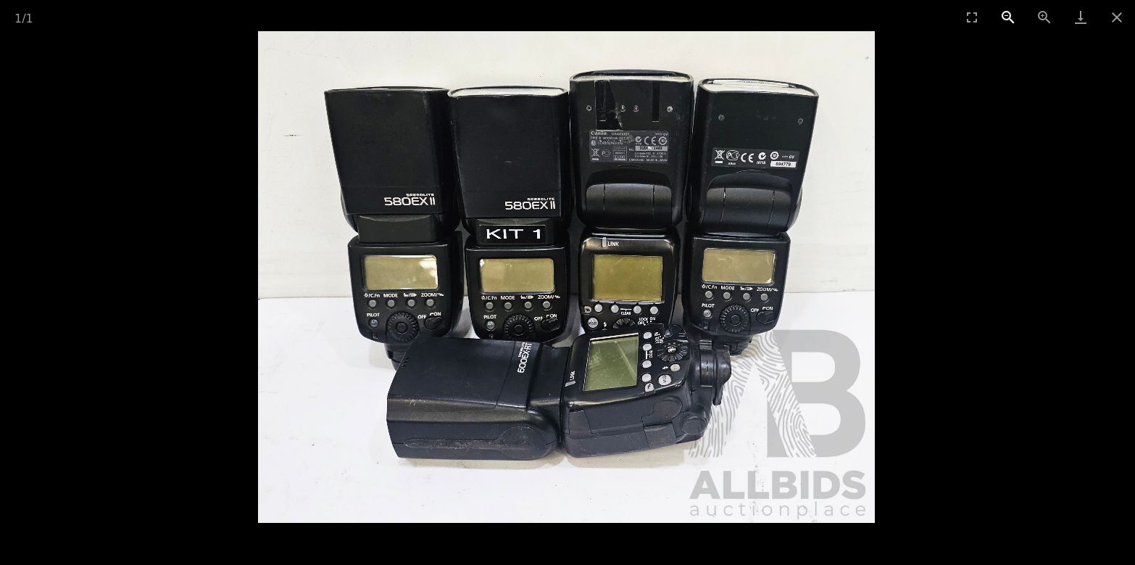
click at [1004, 13] on button "Zoom out" at bounding box center [1008, 17] width 36 height 34
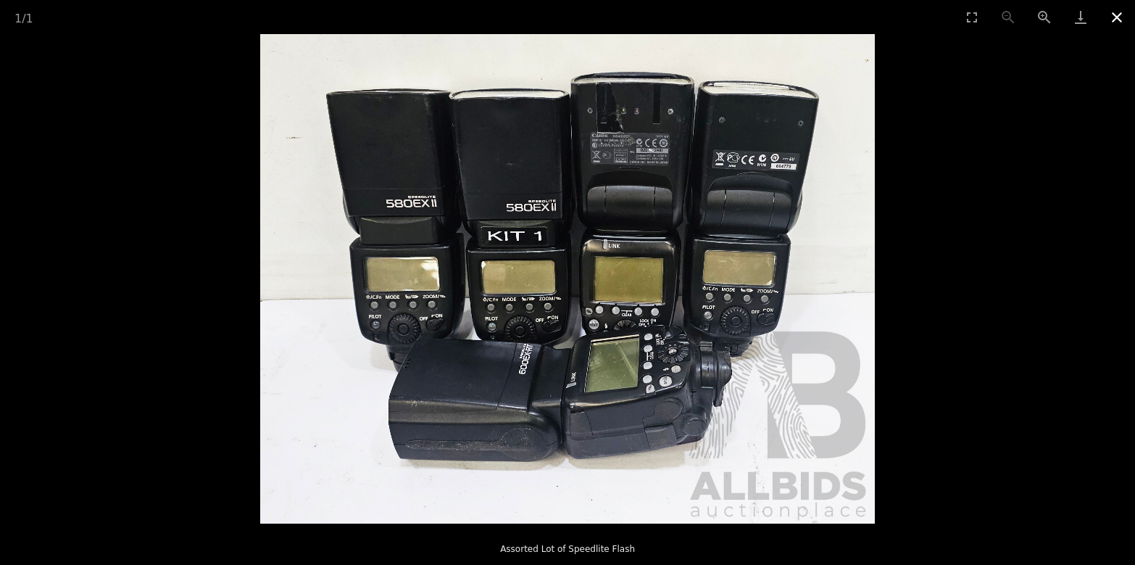
click at [1113, 14] on button "Close gallery" at bounding box center [1117, 17] width 36 height 34
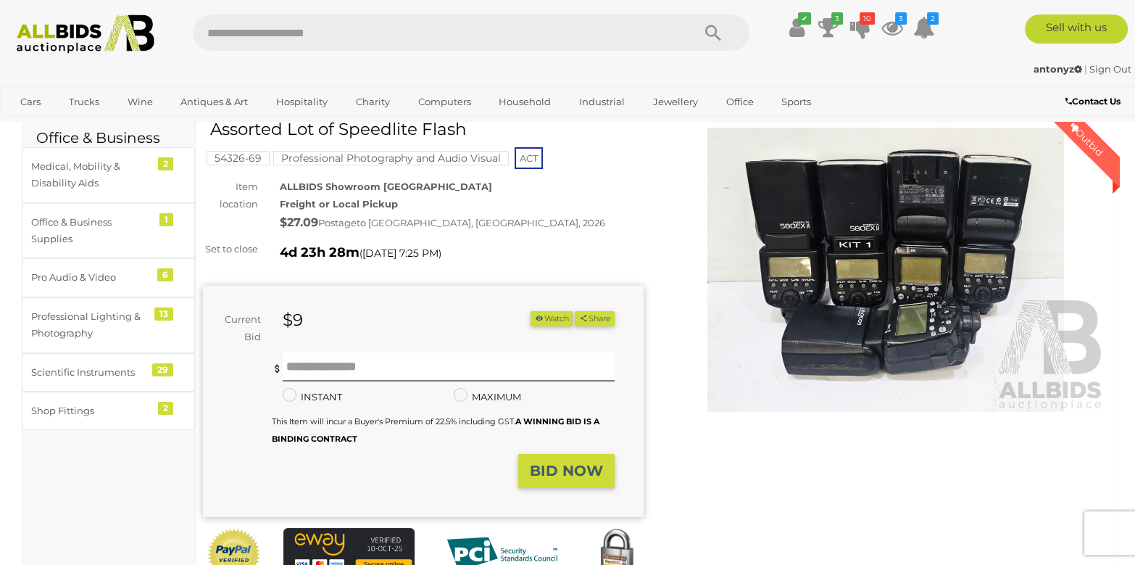
scroll to position [144, 0]
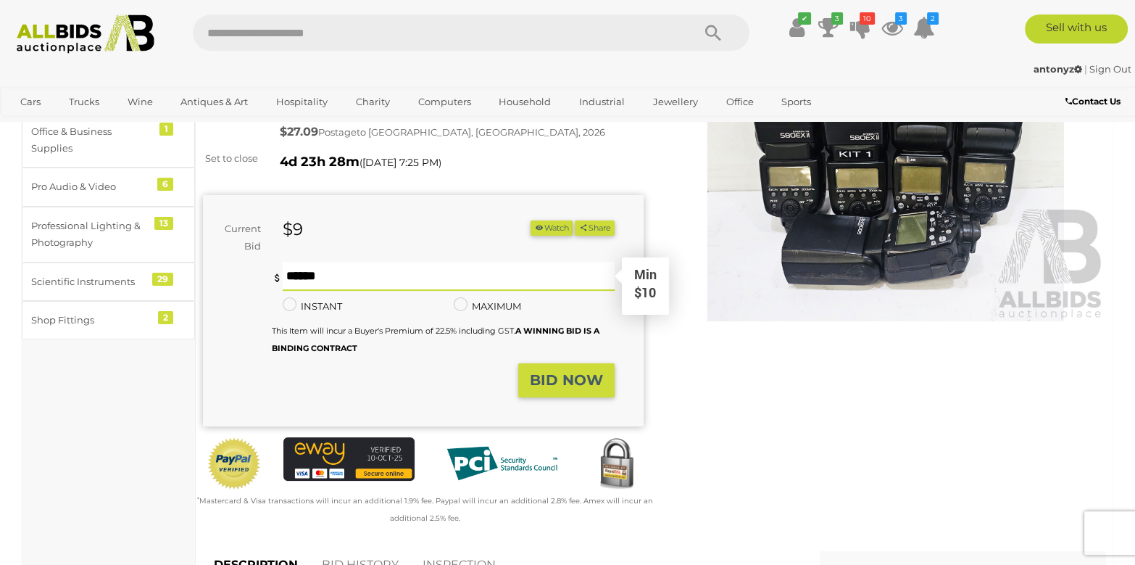
click at [538, 269] on input "text" at bounding box center [449, 276] width 332 height 29
click at [449, 282] on input "text" at bounding box center [449, 276] width 332 height 29
type input "**"
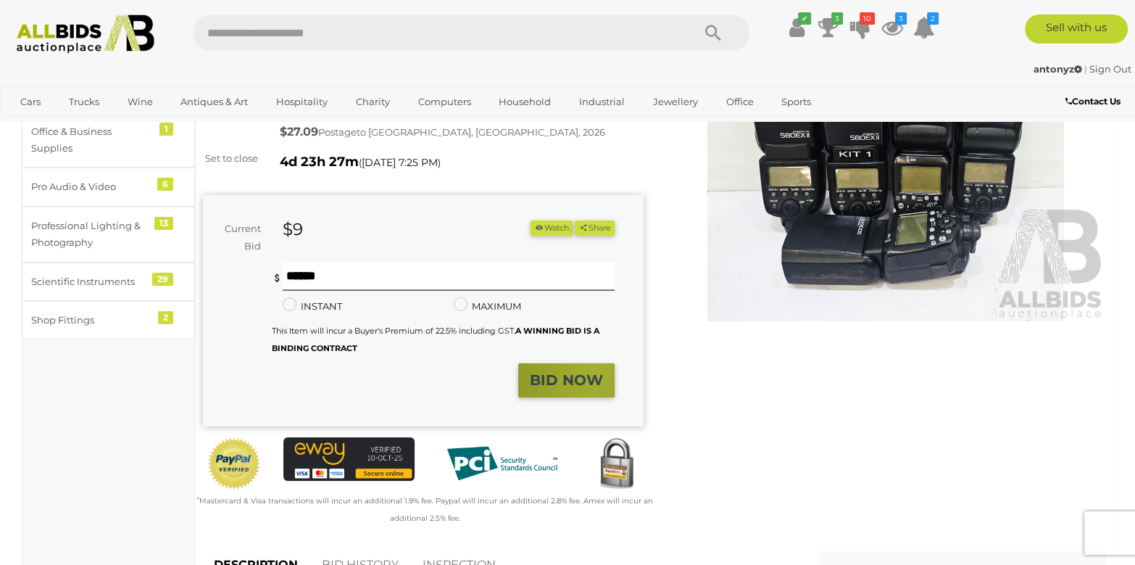
click at [595, 373] on strong "BID NOW" at bounding box center [566, 379] width 73 height 17
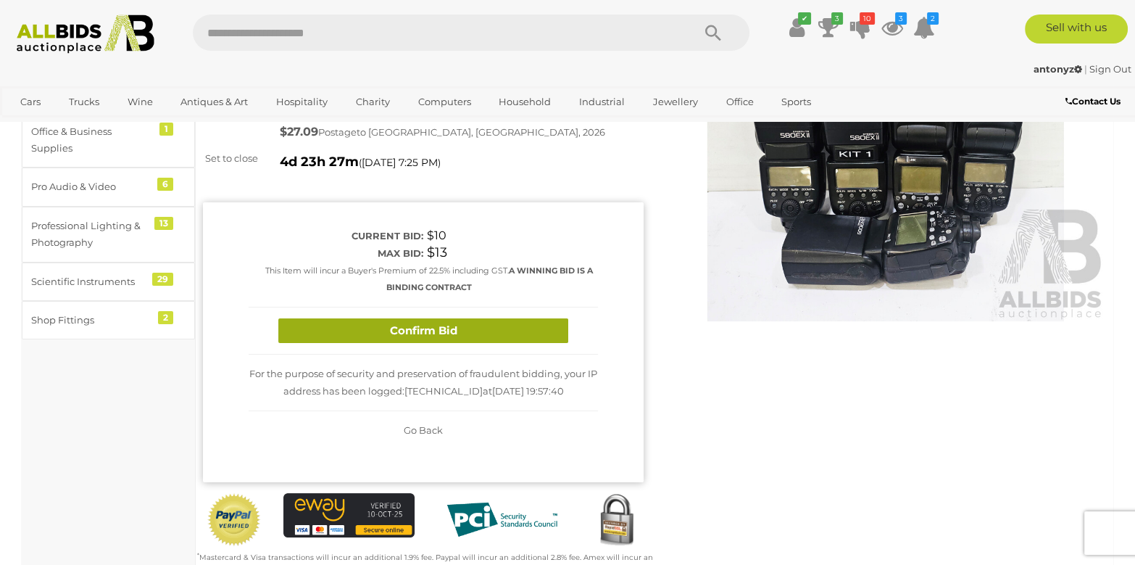
click at [517, 334] on button "Confirm Bid" at bounding box center [423, 330] width 290 height 25
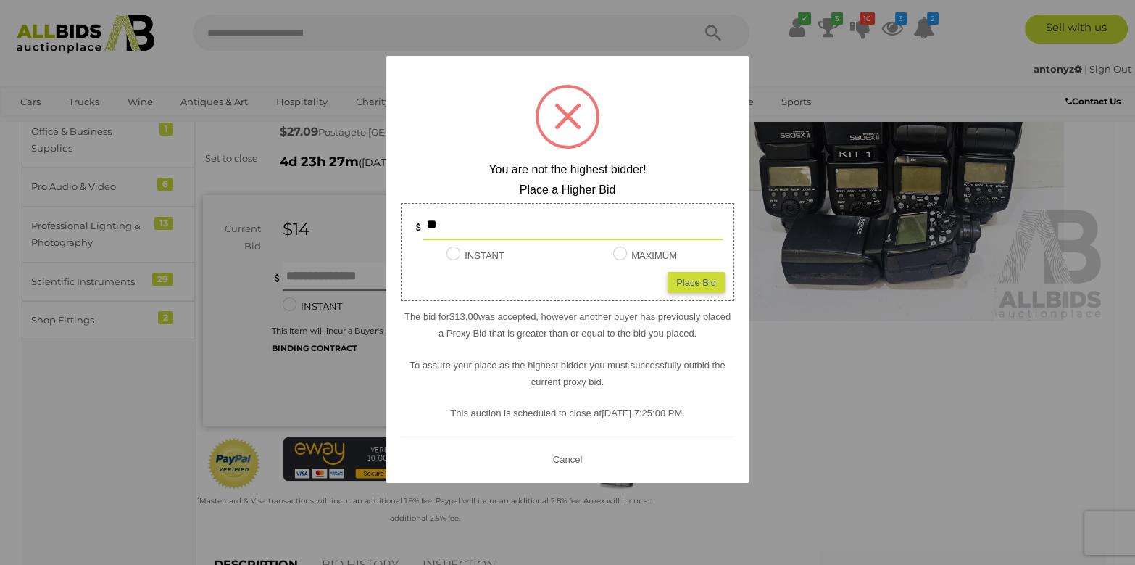
click at [515, 217] on input "**" at bounding box center [572, 225] width 299 height 29
type input "**"
click at [695, 288] on div "Place Bid" at bounding box center [695, 281] width 57 height 21
type input "**"
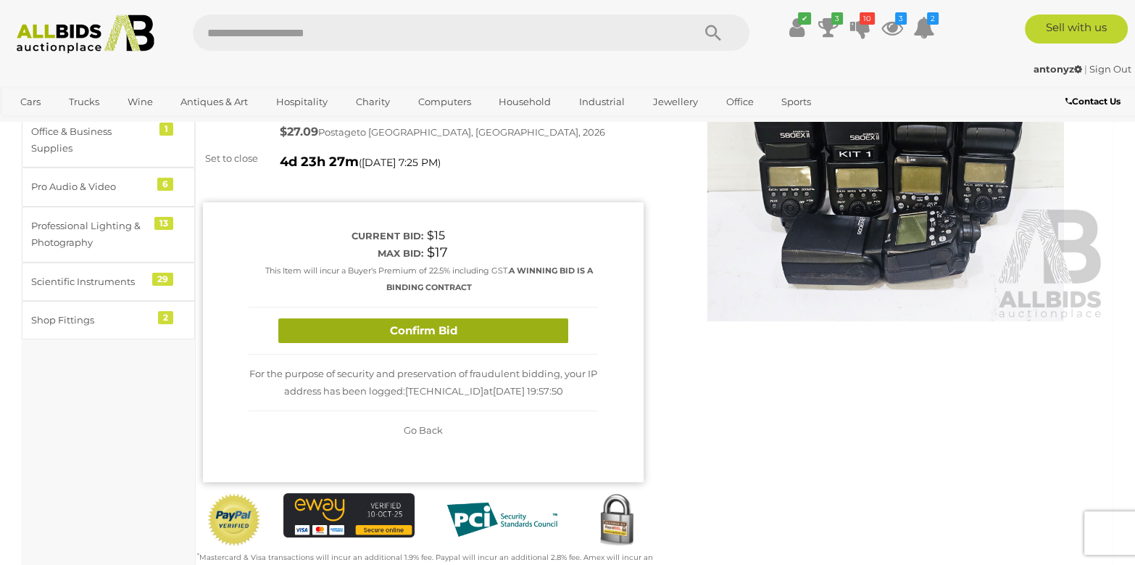
click at [555, 333] on button "Confirm Bid" at bounding box center [423, 330] width 290 height 25
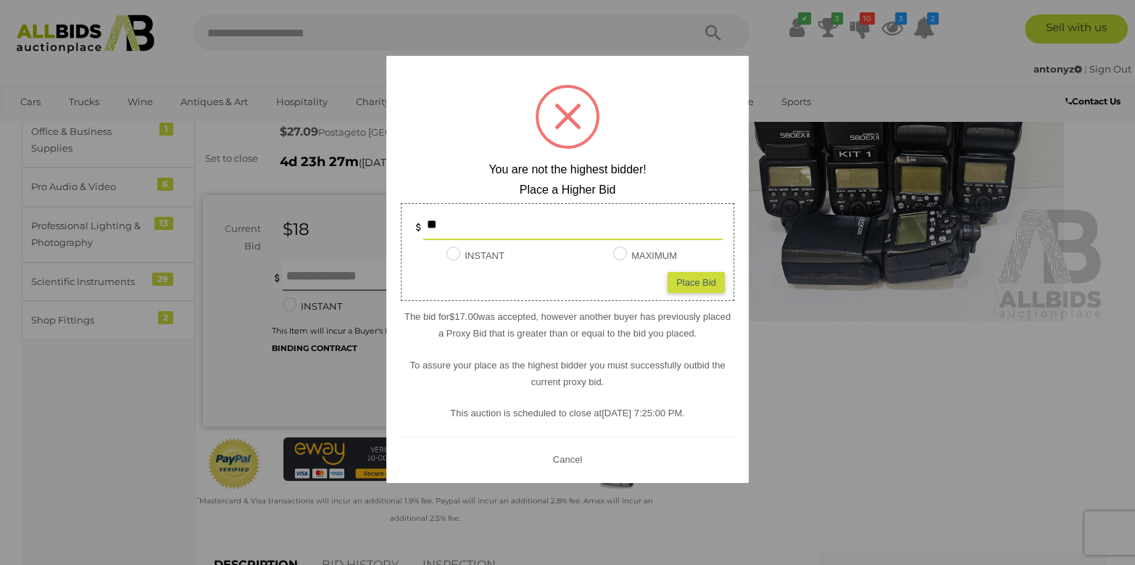
click at [526, 230] on input "**" at bounding box center [572, 225] width 299 height 29
type input "**"
click at [702, 275] on div "Place Bid" at bounding box center [695, 281] width 57 height 21
type input "**"
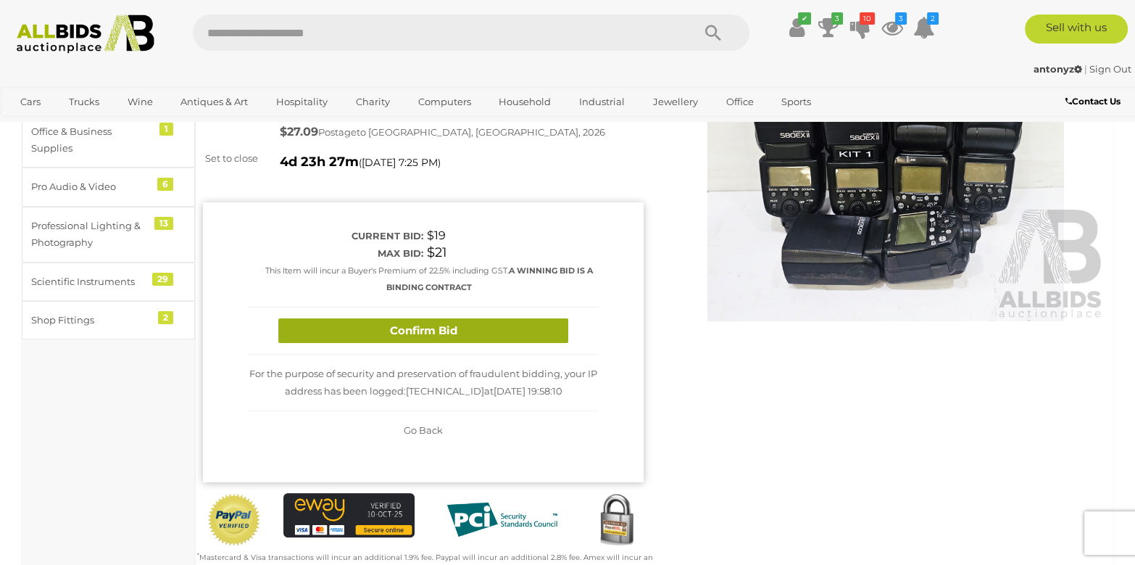
click at [552, 328] on button "Confirm Bid" at bounding box center [423, 330] width 290 height 25
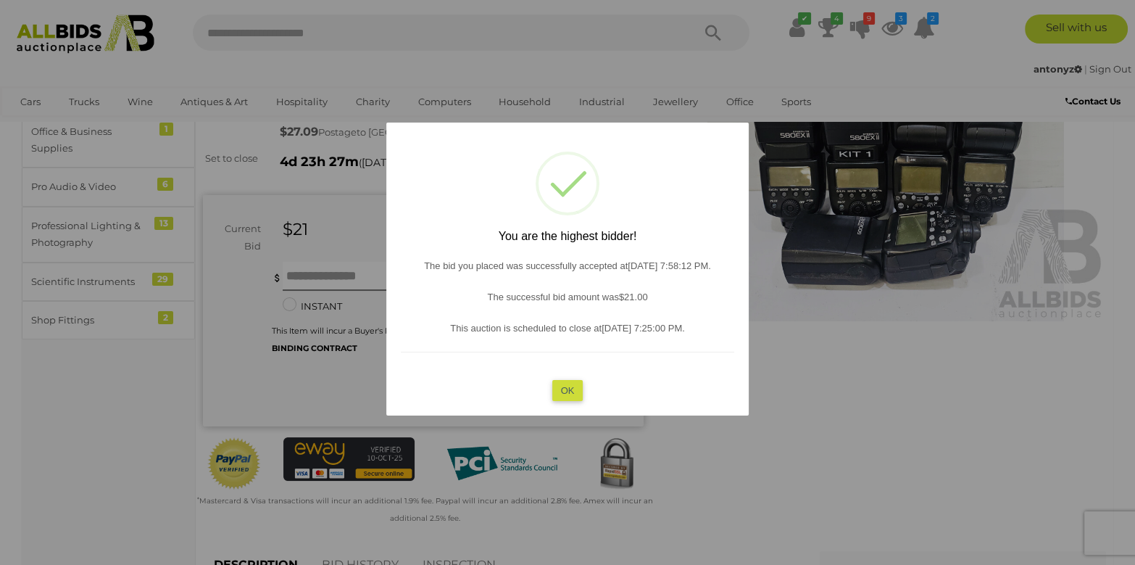
click at [564, 382] on button "OK" at bounding box center [567, 389] width 31 height 21
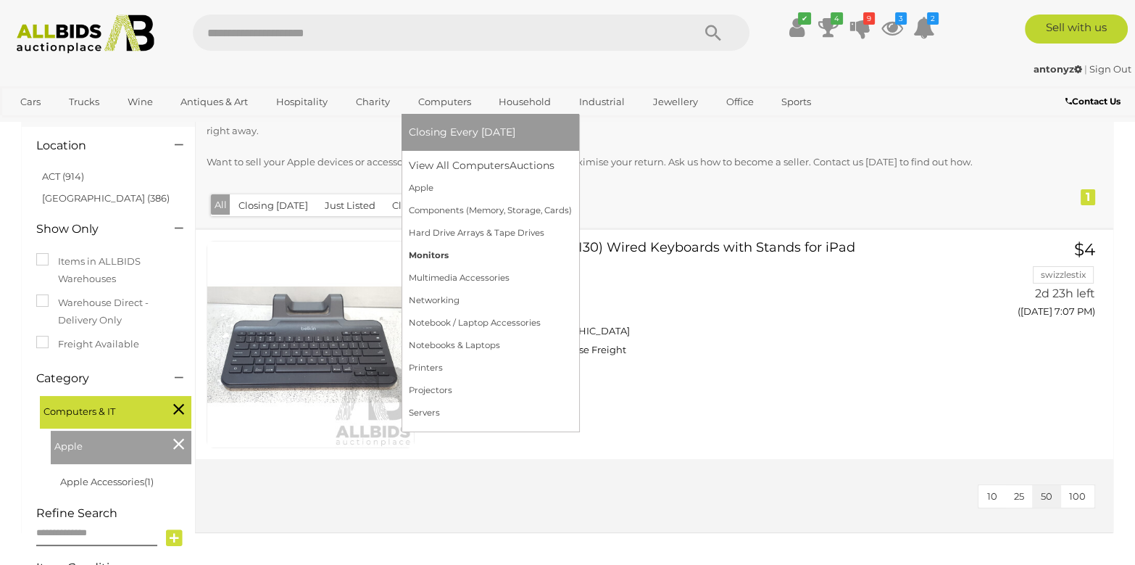
scroll to position [362, 0]
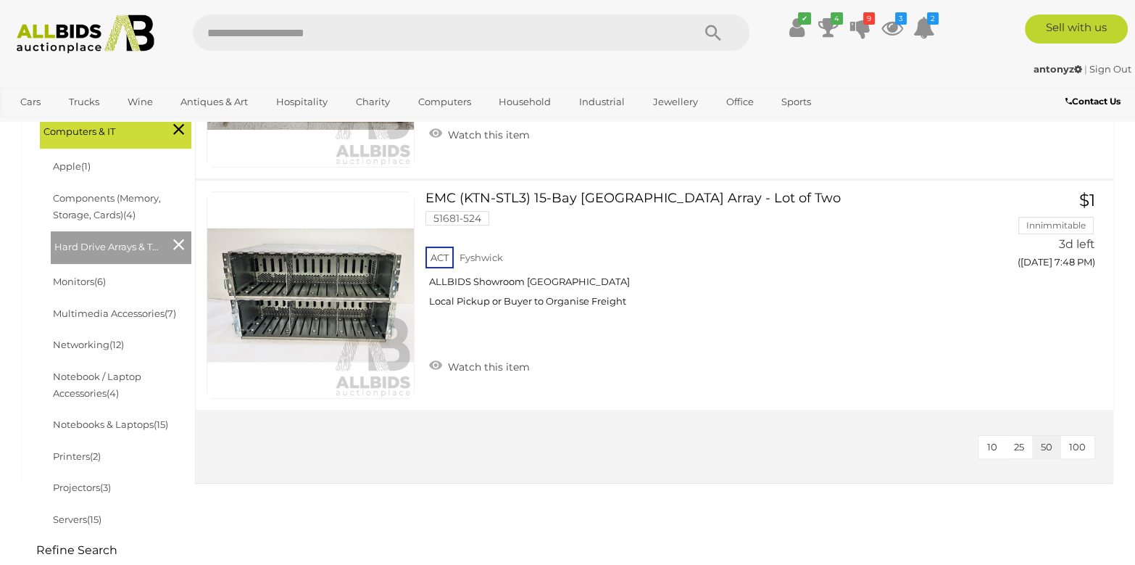
scroll to position [435, 0]
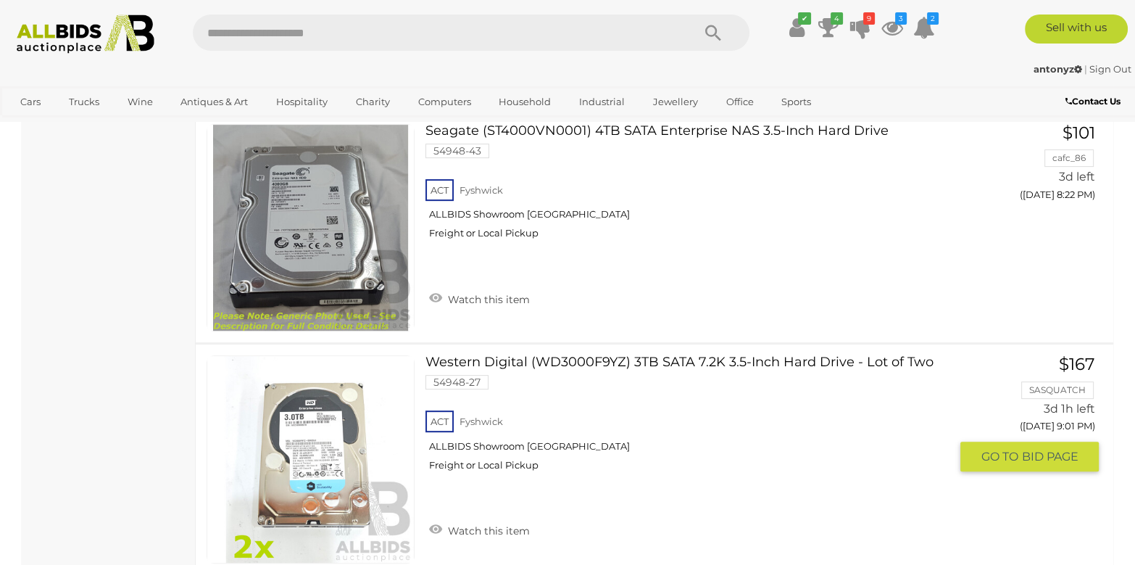
scroll to position [870, 0]
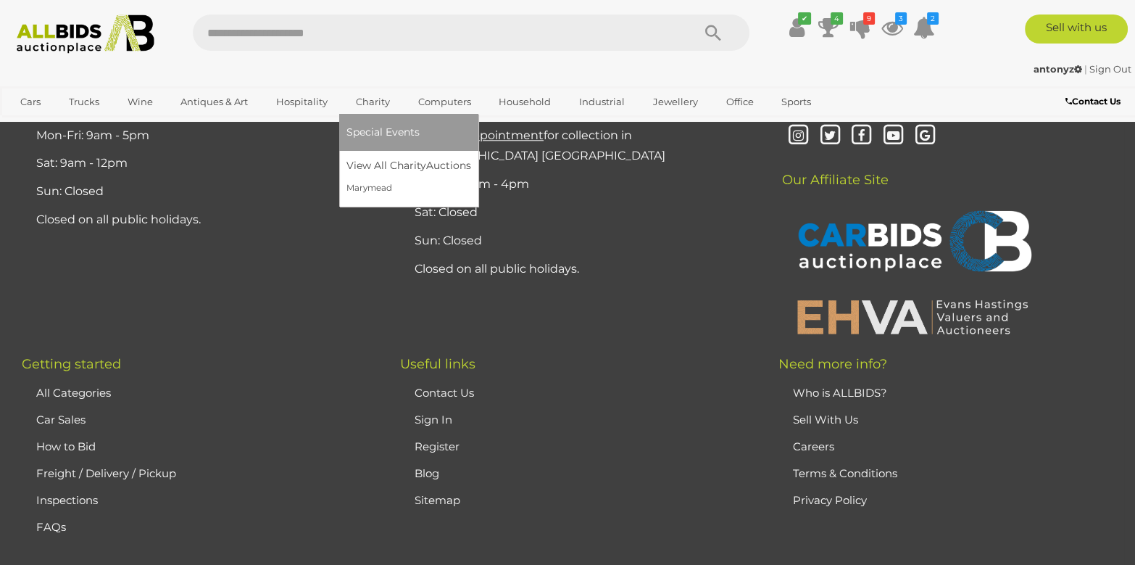
scroll to position [1812, 0]
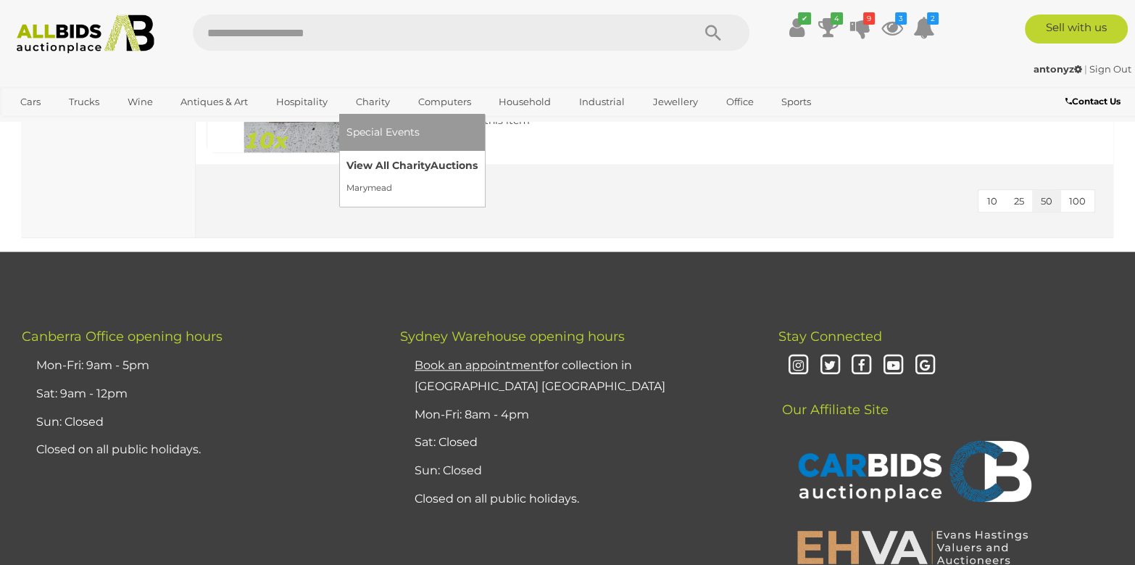
scroll to position [1594, 0]
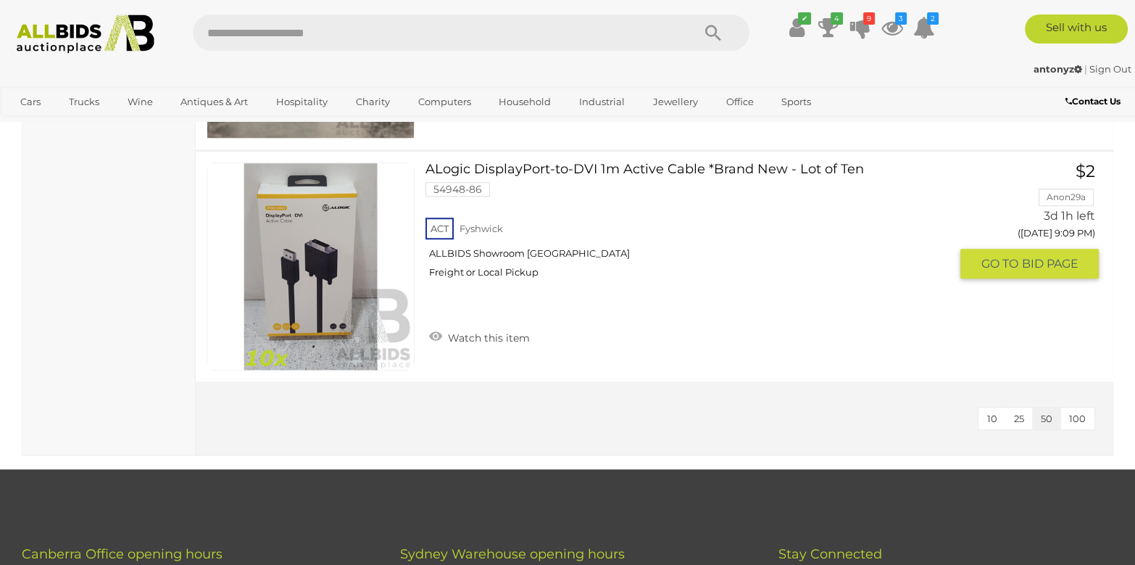
click at [529, 164] on link "ALogic DisplayPort-to-DVI 1m Active Cable *Brand New - Lot of Ten 54948-86 ACT …" at bounding box center [693, 225] width 514 height 127
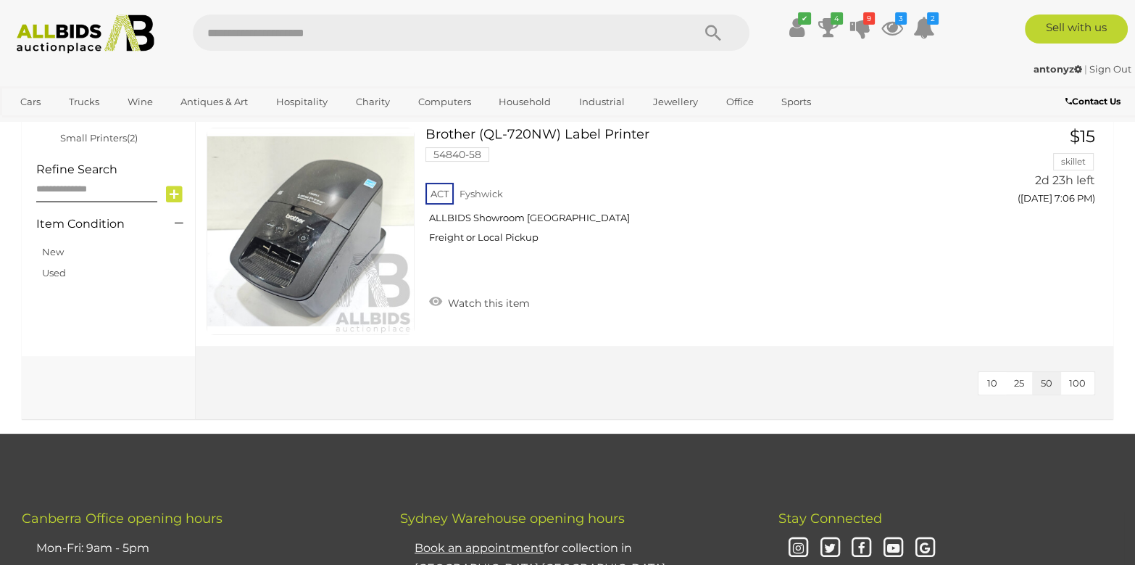
scroll to position [579, 0]
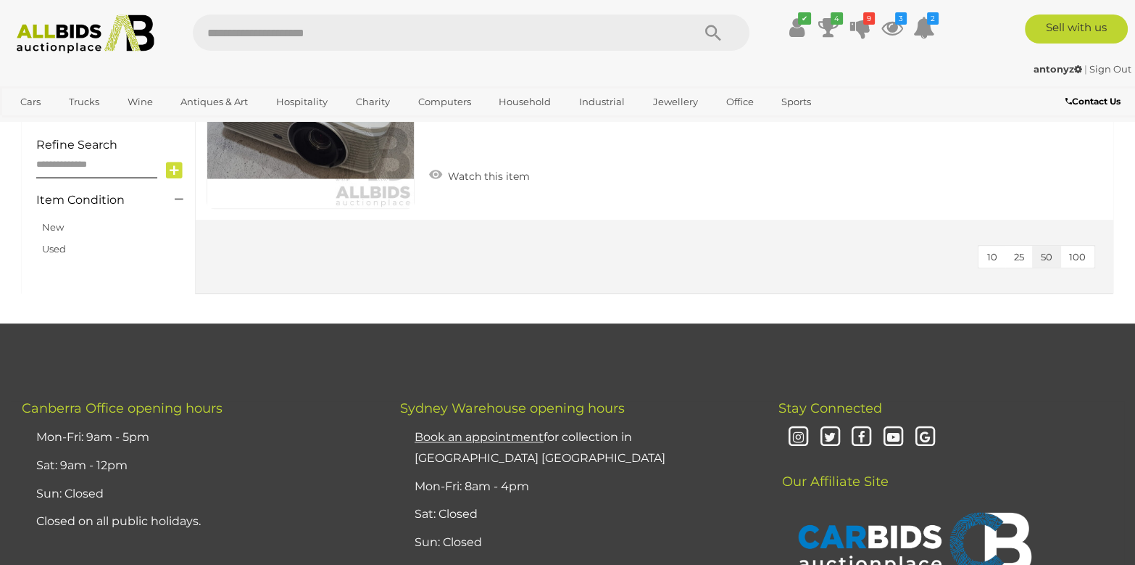
scroll to position [942, 0]
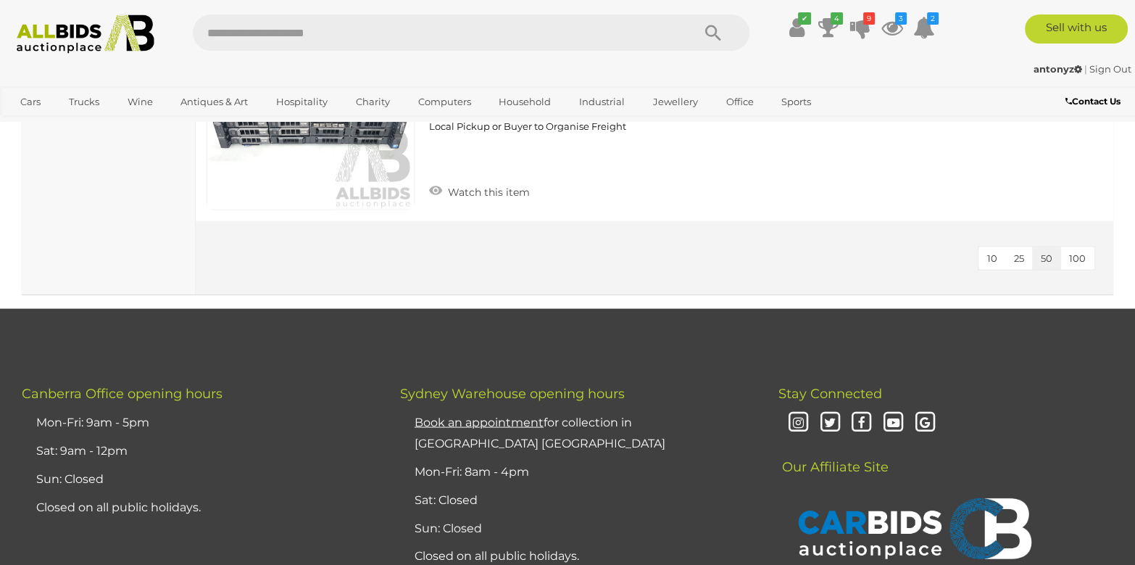
scroll to position [3406, 0]
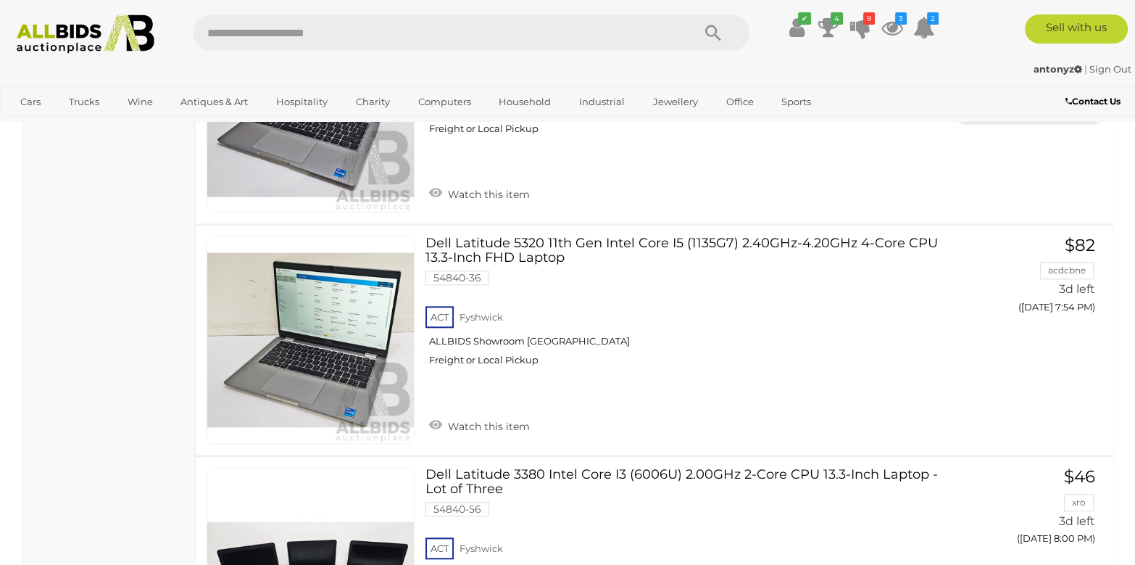
scroll to position [2102, 0]
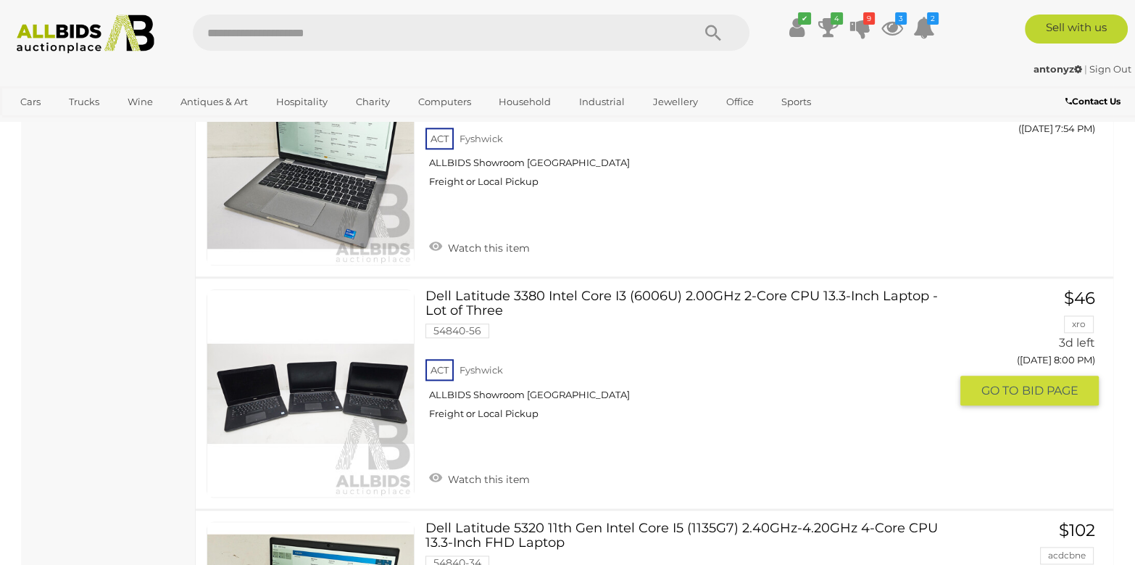
click at [791, 299] on link "Dell Latitude 3380 Intel Core I3 (6006U) 2.00GHz 2-Core CPU 13.3-Inch Laptop - …" at bounding box center [693, 359] width 514 height 141
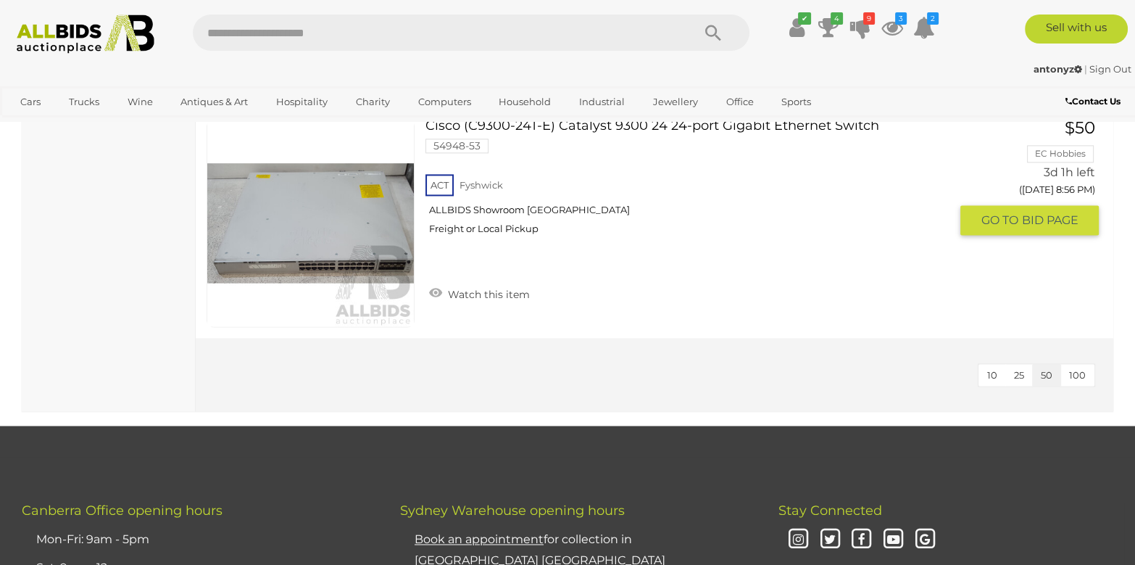
scroll to position [2898, 0]
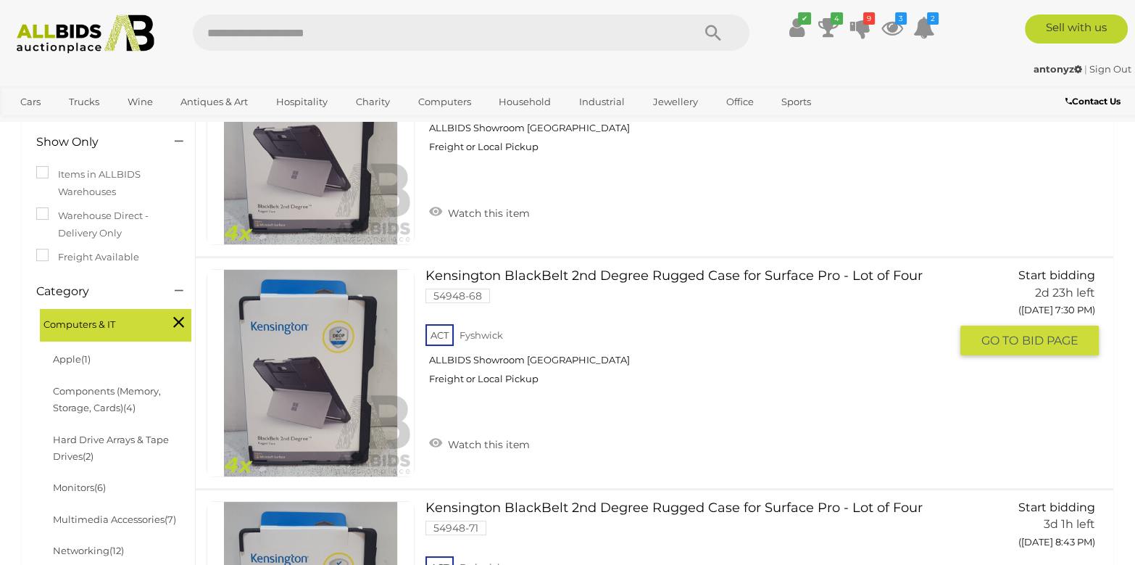
scroll to position [217, 0]
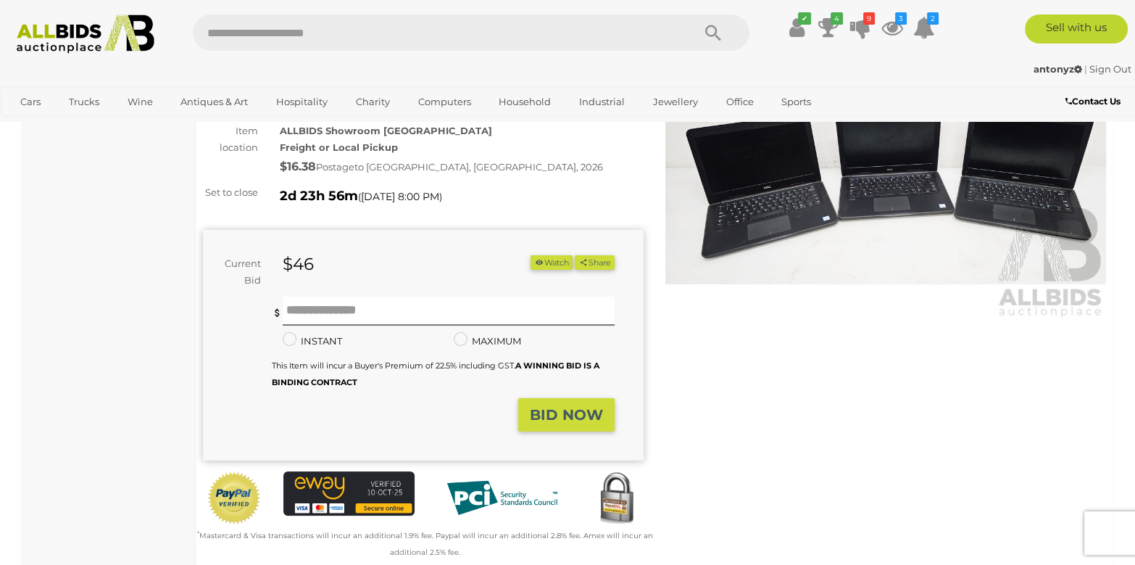
scroll to position [144, 0]
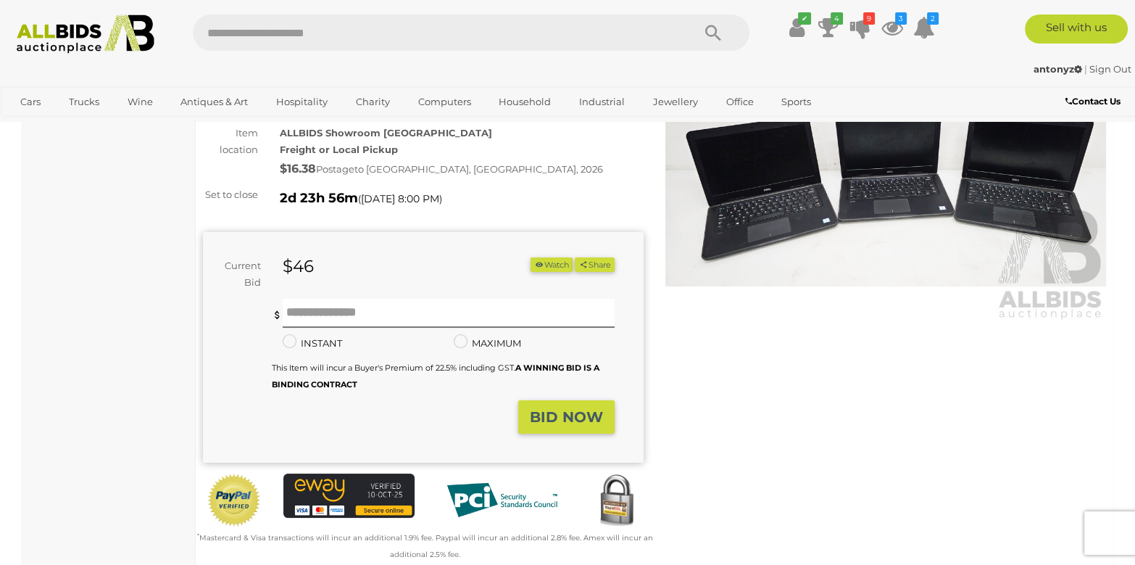
click at [799, 220] on img at bounding box center [885, 179] width 441 height 284
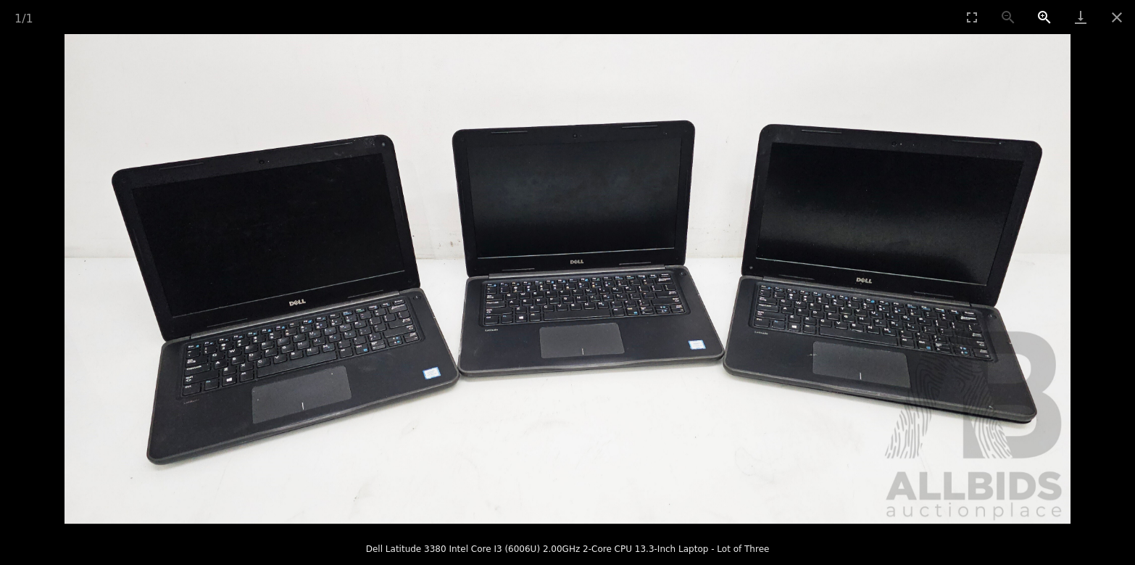
click at [1042, 14] on button "Zoom in" at bounding box center [1044, 17] width 36 height 34
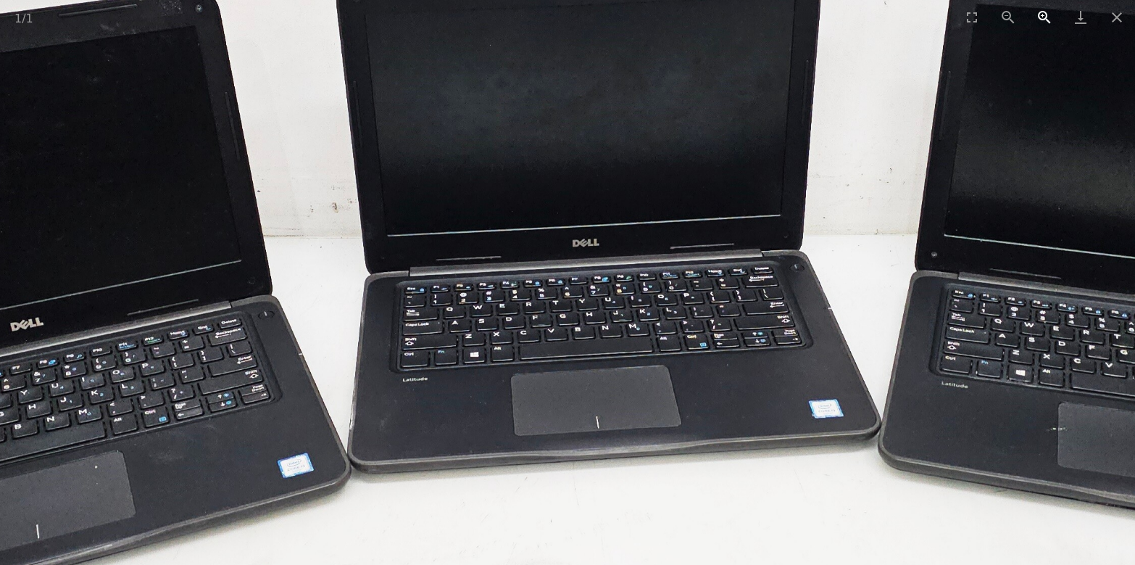
click at [1042, 14] on button "Zoom in" at bounding box center [1044, 17] width 36 height 34
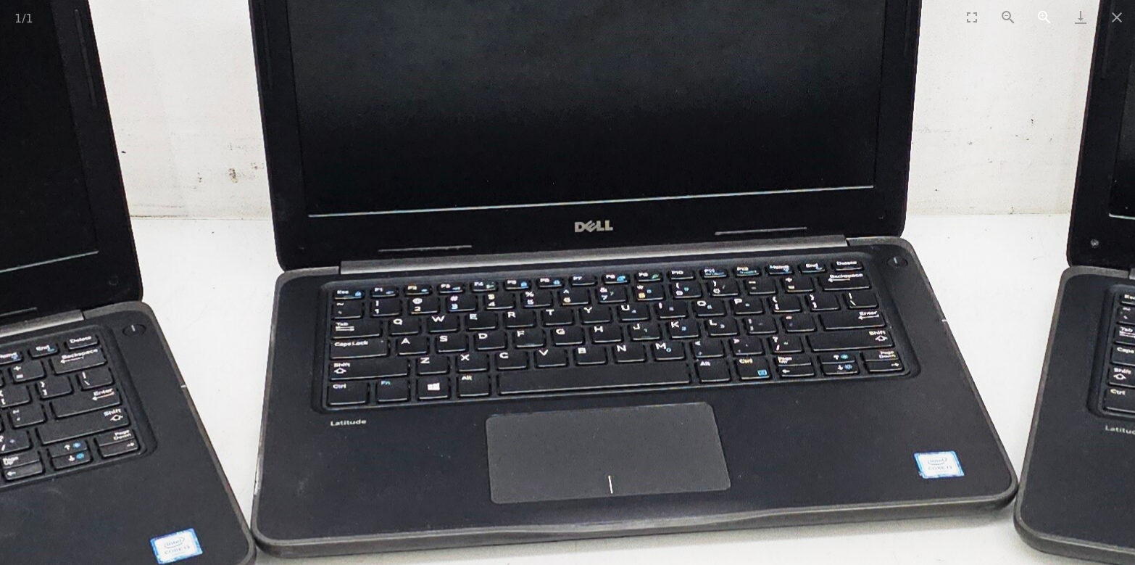
click at [1042, 14] on button "Zoom in" at bounding box center [1044, 17] width 36 height 34
click at [1043, 14] on button "Zoom in" at bounding box center [1044, 17] width 36 height 34
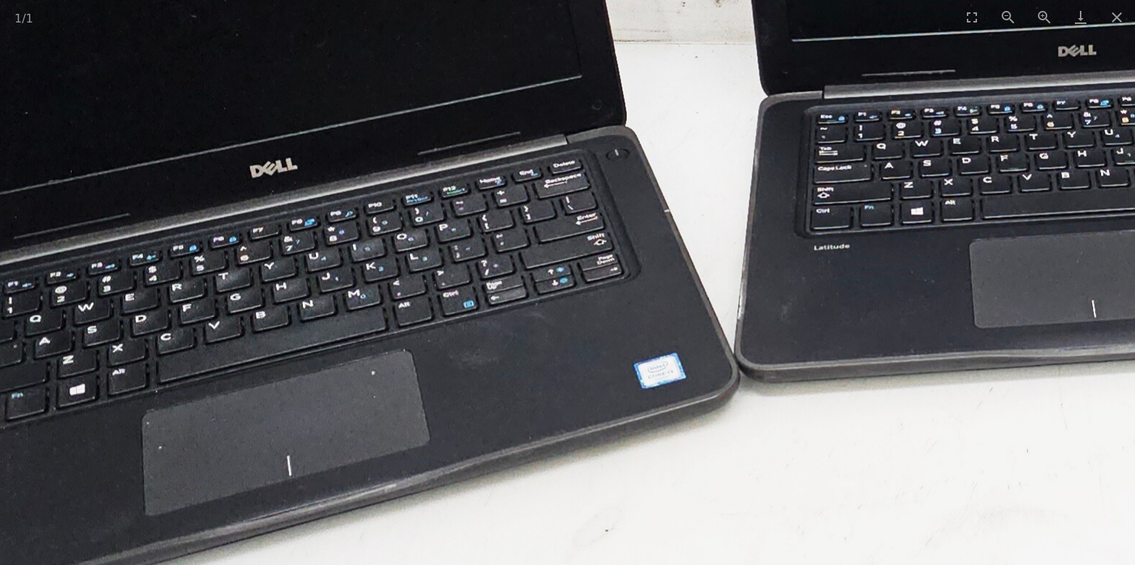
drag, startPoint x: 417, startPoint y: 415, endPoint x: 870, endPoint y: 257, distance: 479.7
click at [870, 257] on img at bounding box center [1050, 99] width 2893 height 1407
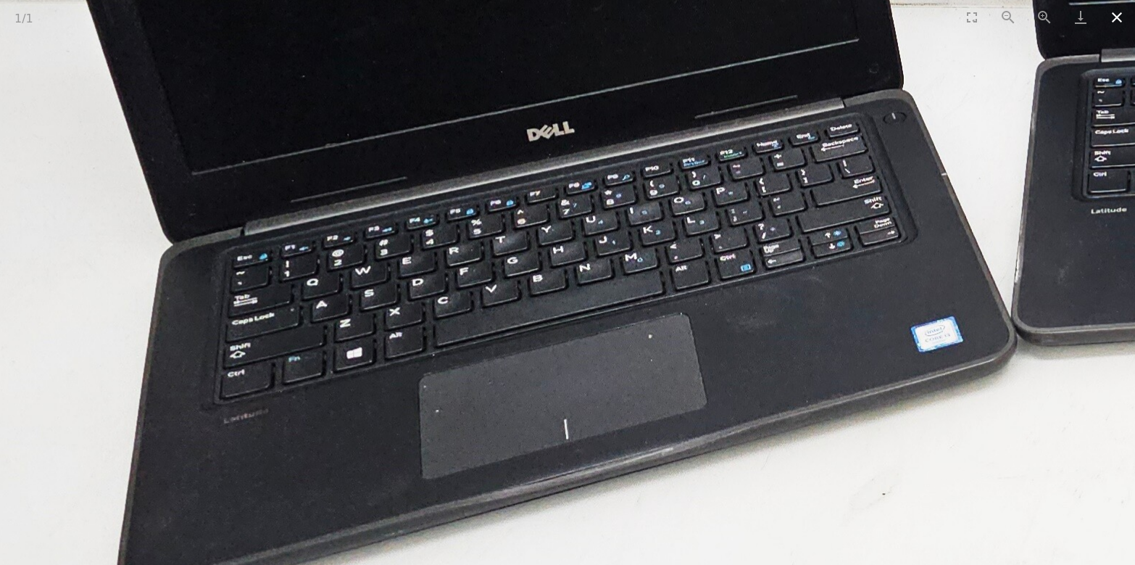
click at [1117, 12] on button "Close gallery" at bounding box center [1117, 17] width 36 height 34
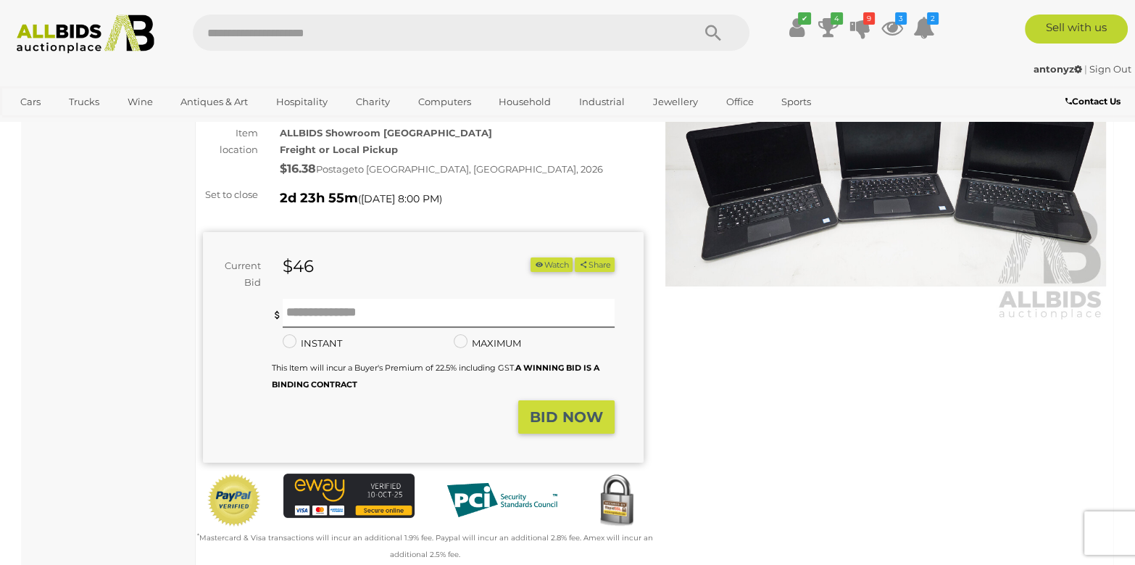
scroll to position [435, 0]
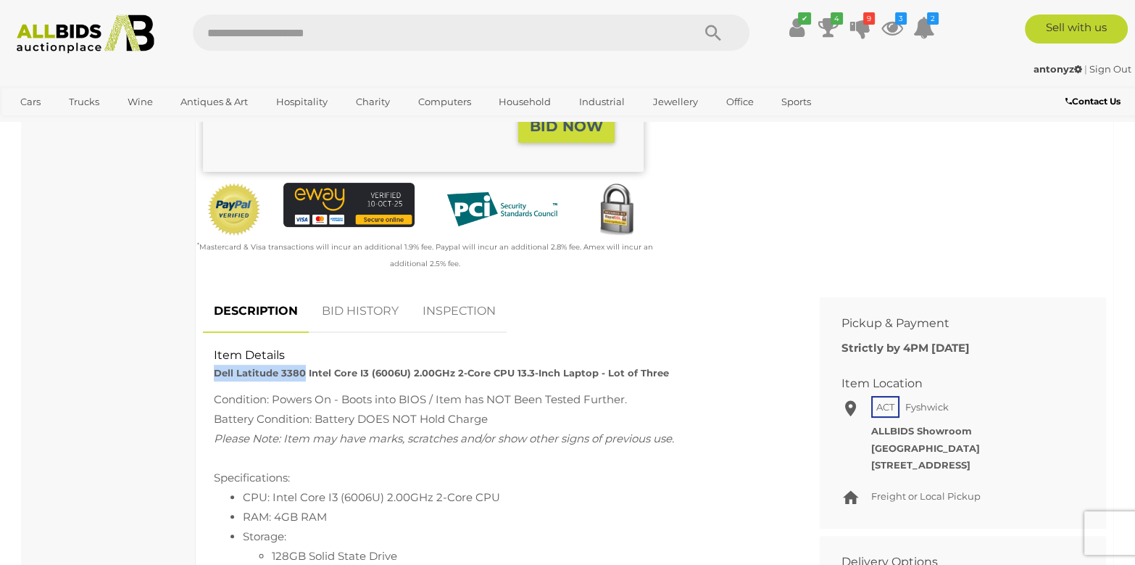
drag, startPoint x: 215, startPoint y: 369, endPoint x: 301, endPoint y: 373, distance: 87.1
click at [301, 373] on strong "Dell Latitude 3380 Intel Core I3 (6006U) 2.00GHz 2-Core CPU 13.3-Inch Laptop - …" at bounding box center [441, 373] width 455 height 12
drag, startPoint x: 301, startPoint y: 373, endPoint x: 293, endPoint y: 375, distance: 9.0
copy strong "Dell Latitude 3380"
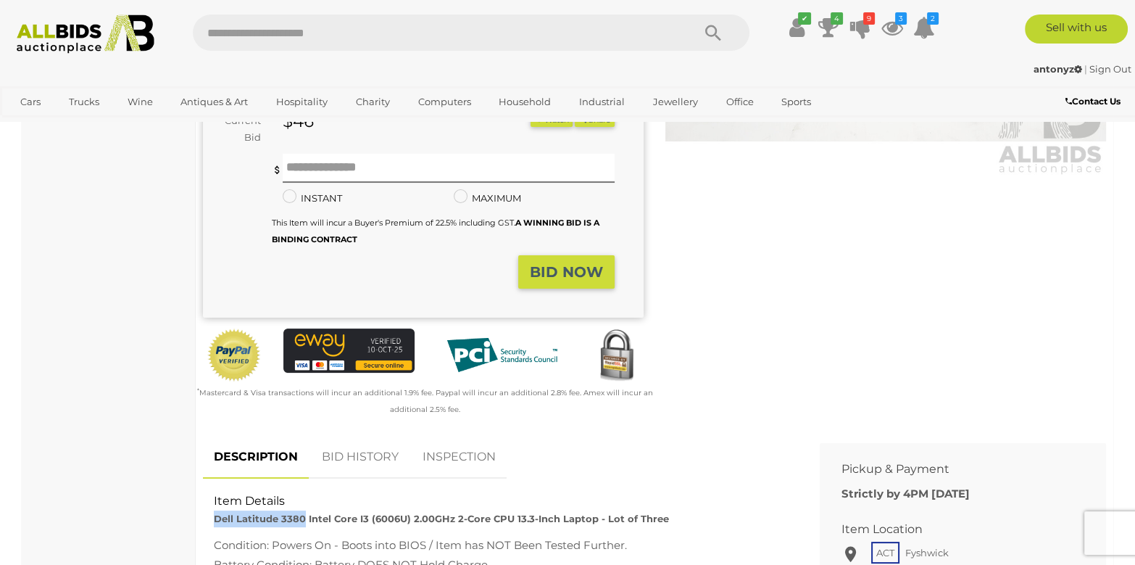
scroll to position [72, 0]
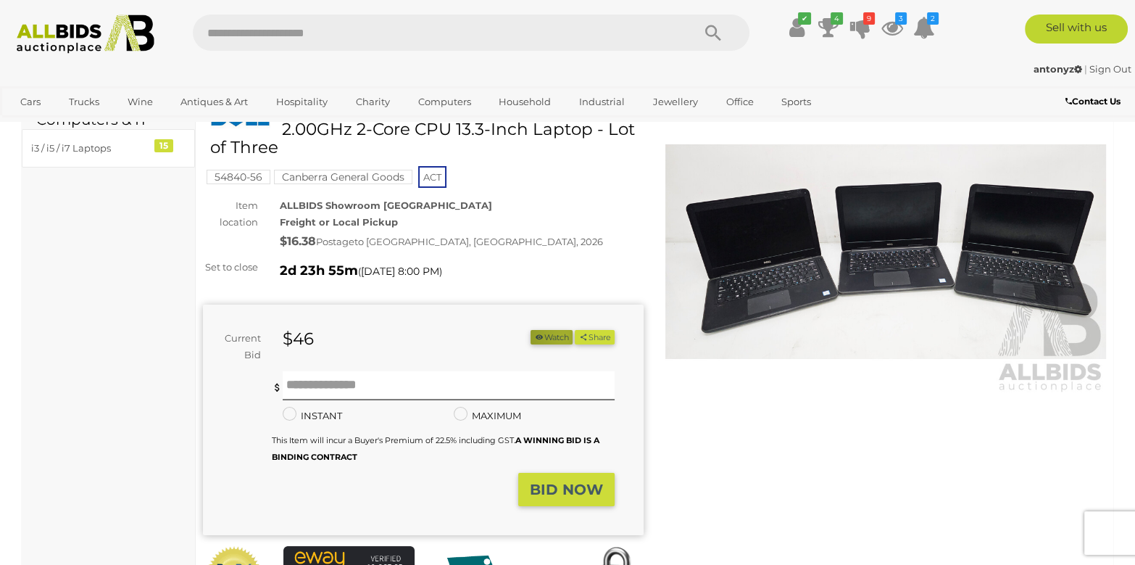
click at [557, 336] on button "Watch" at bounding box center [551, 337] width 42 height 15
